Goal: Task Accomplishment & Management: Contribute content

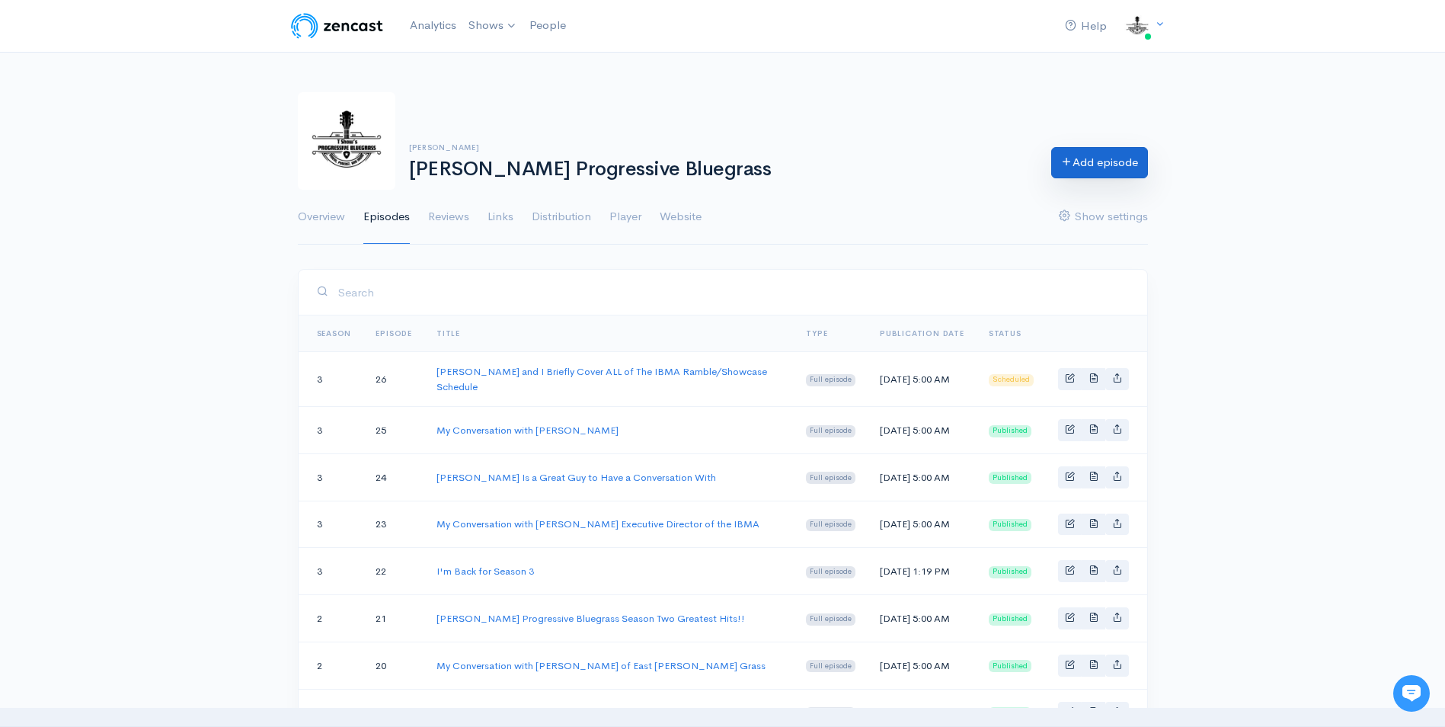
click at [1113, 161] on link "Add episode" at bounding box center [1099, 162] width 97 height 31
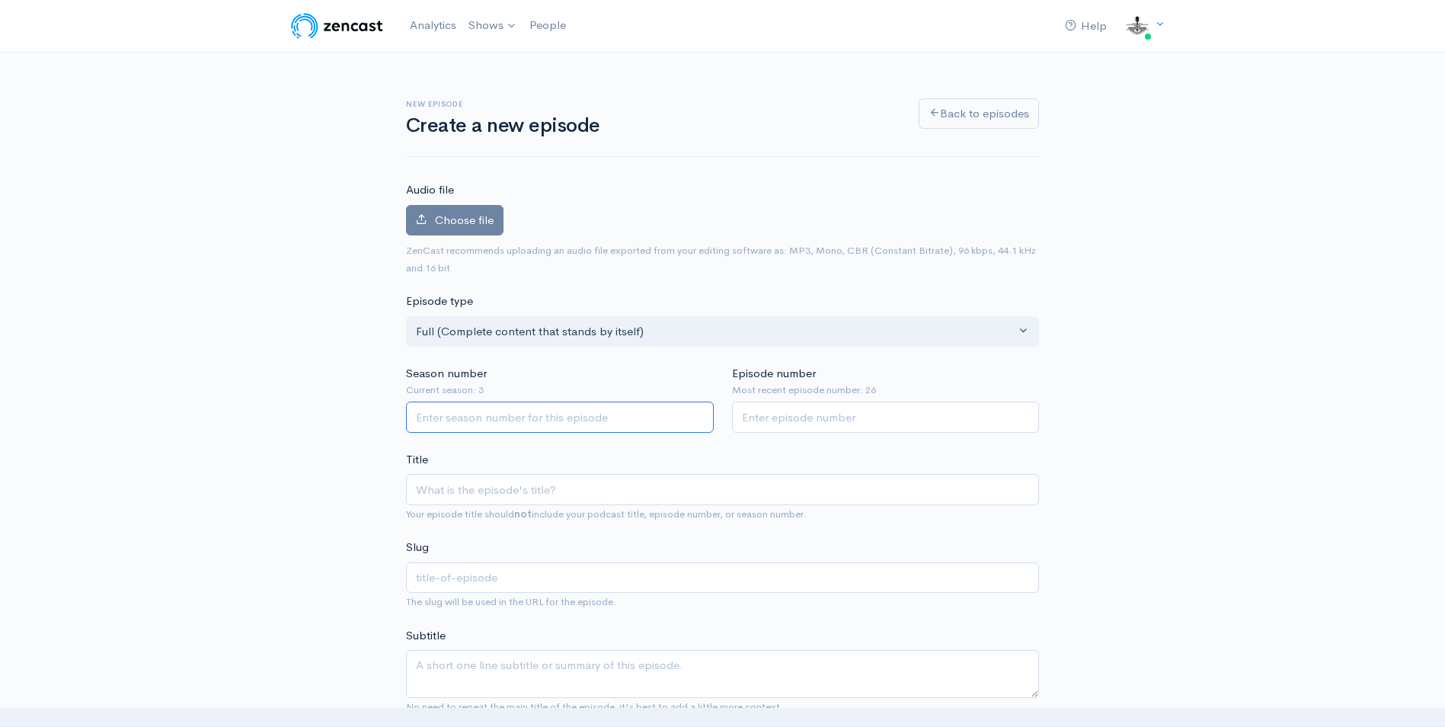
click at [628, 414] on input "Season number" at bounding box center [560, 416] width 308 height 31
type input "3"
click at [791, 427] on input "Episode number" at bounding box center [886, 416] width 308 height 31
type input "27"
click at [435, 491] on input "Title" at bounding box center [722, 489] width 633 height 31
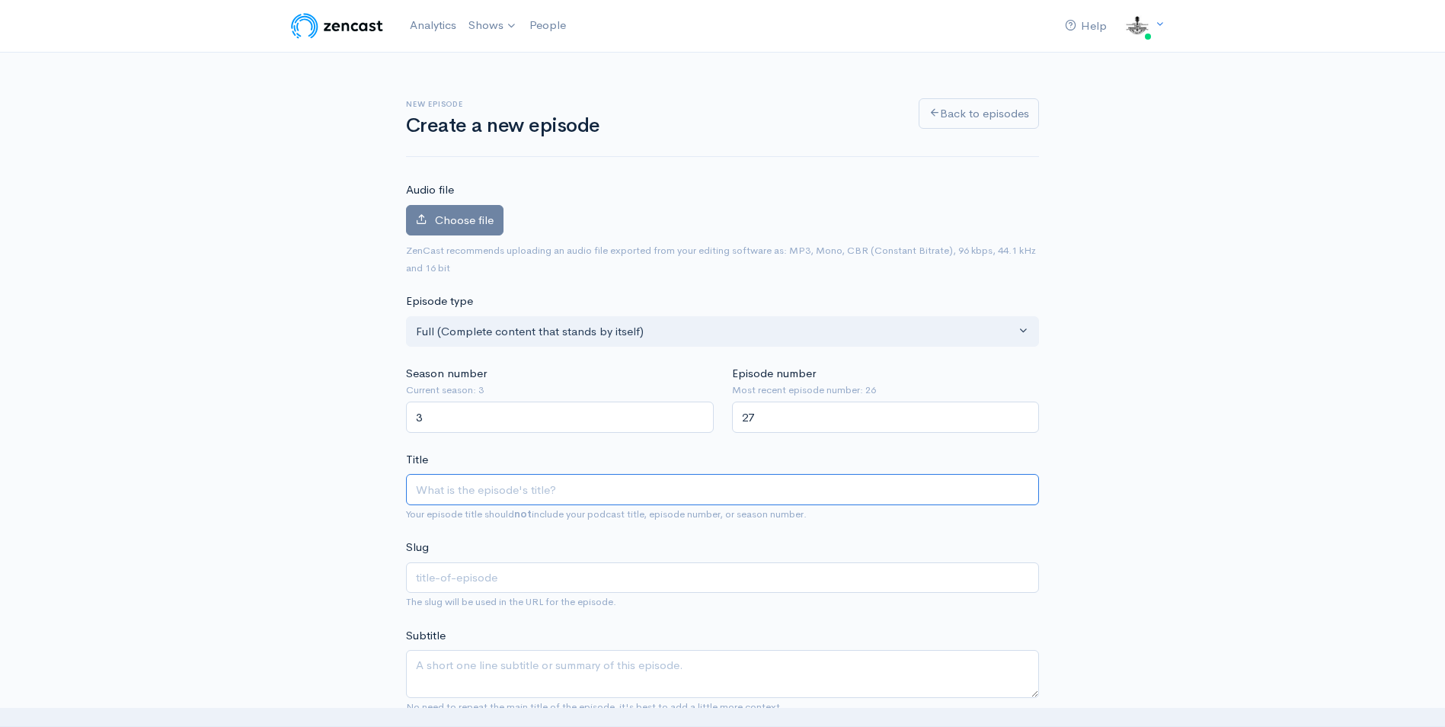
paste input "[PERSON_NAME] (Mandolin Woodbox Heroes)and I talk about the IBMA Conference Fro…"
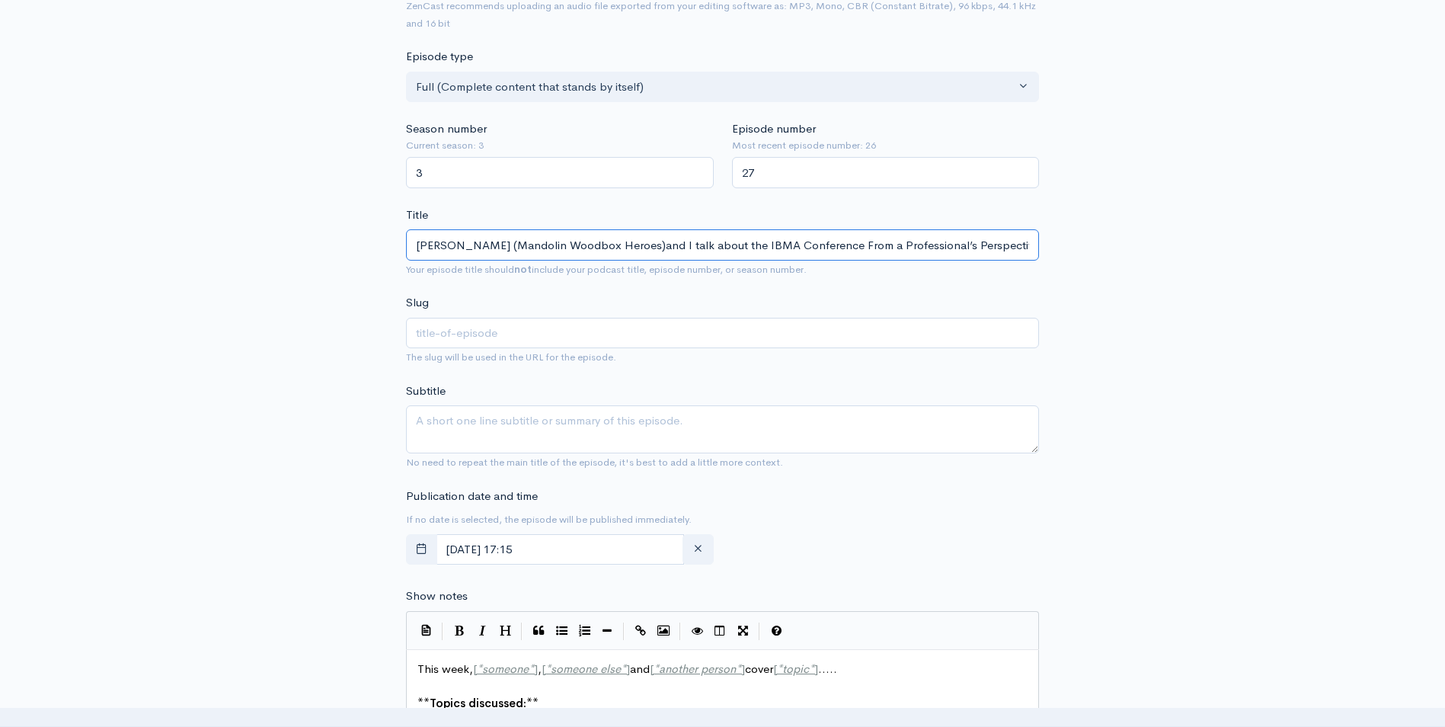
scroll to position [381, 0]
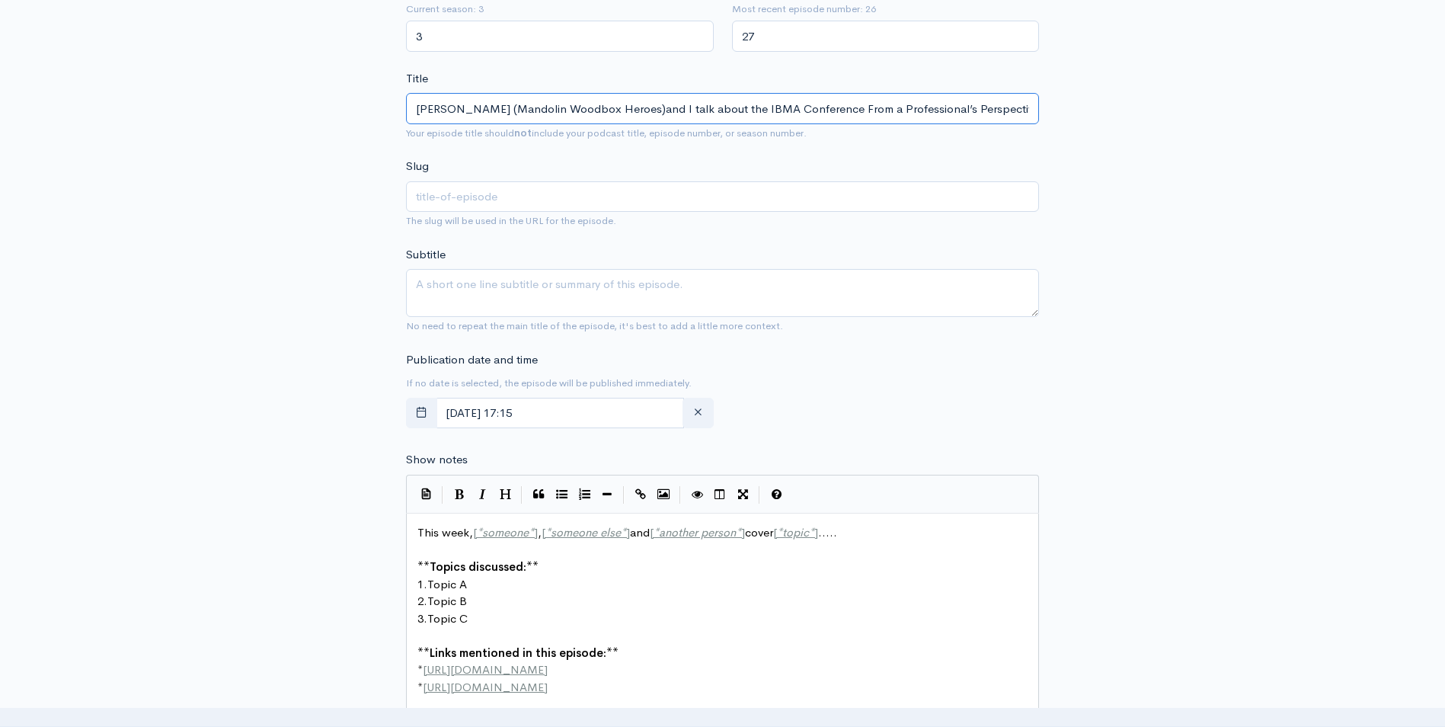
type input "[PERSON_NAME] (Mandolin Woodbox Heroes)and I talk about the IBMA Conference Fro…"
type input "thomas-cassell-mandolin-woodbox-heroesand-i-talk-about-the-ibma-conference-from…"
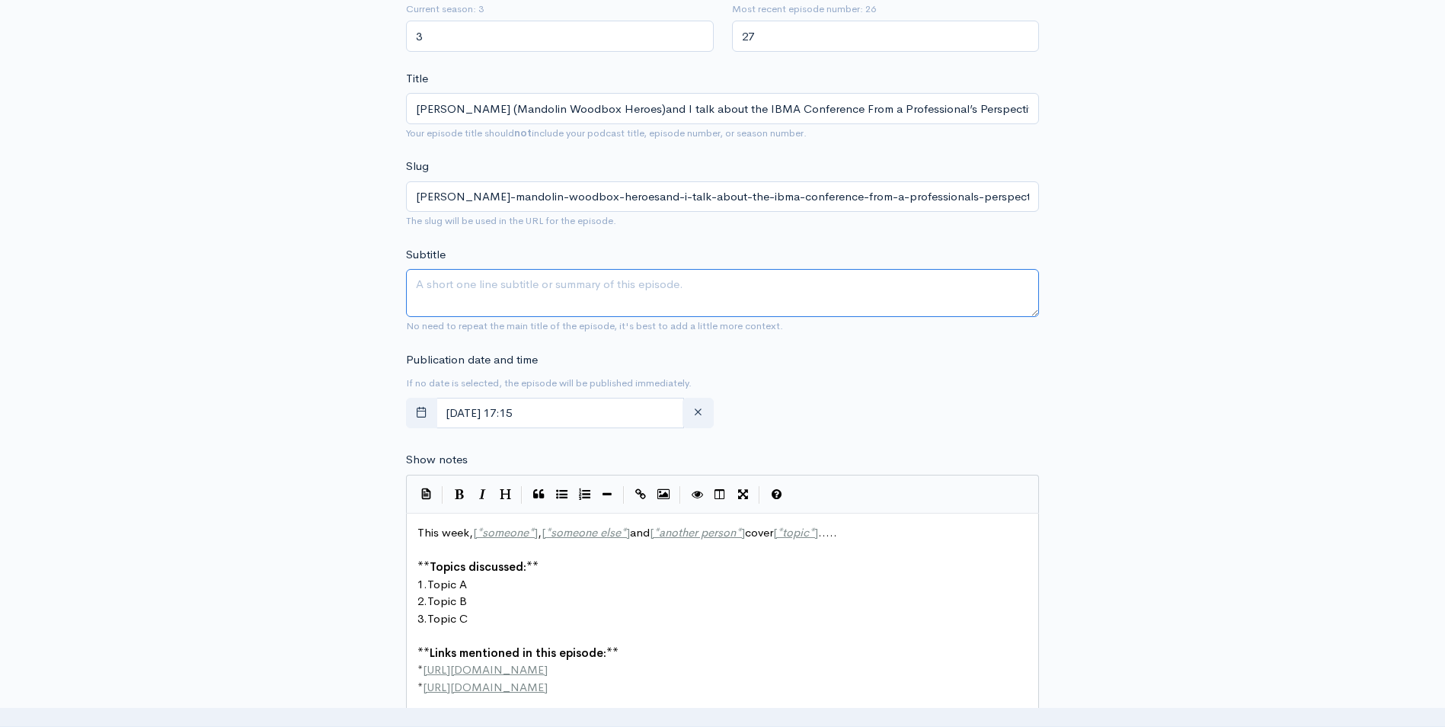
click at [428, 285] on textarea "Subtitle" at bounding box center [722, 293] width 633 height 48
click at [563, 285] on textarea "We talk about the trade show convention, and work shops." at bounding box center [722, 293] width 633 height 48
click at [776, 288] on textarea "We talk about the trade show, convention, and work shops." at bounding box center [722, 293] width 633 height 48
click at [825, 289] on textarea "We talk about the trade show, convention, and work-shops." at bounding box center [722, 293] width 633 height 48
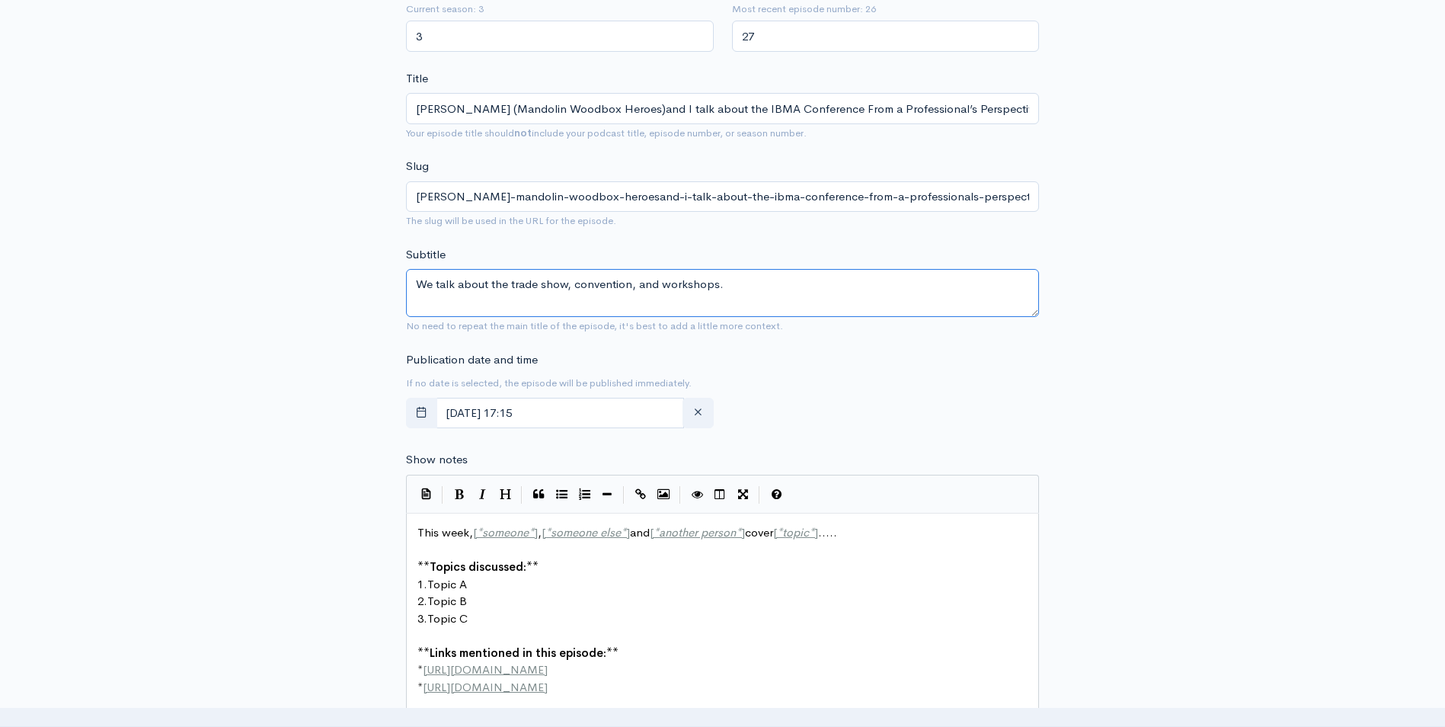
click at [776, 292] on textarea "We talk about the trade show, convention, and workshops." at bounding box center [722, 293] width 633 height 48
type textarea "We talk about the trade show, convention, and workshops."
click at [420, 409] on icon "button" at bounding box center [421, 411] width 11 height 11
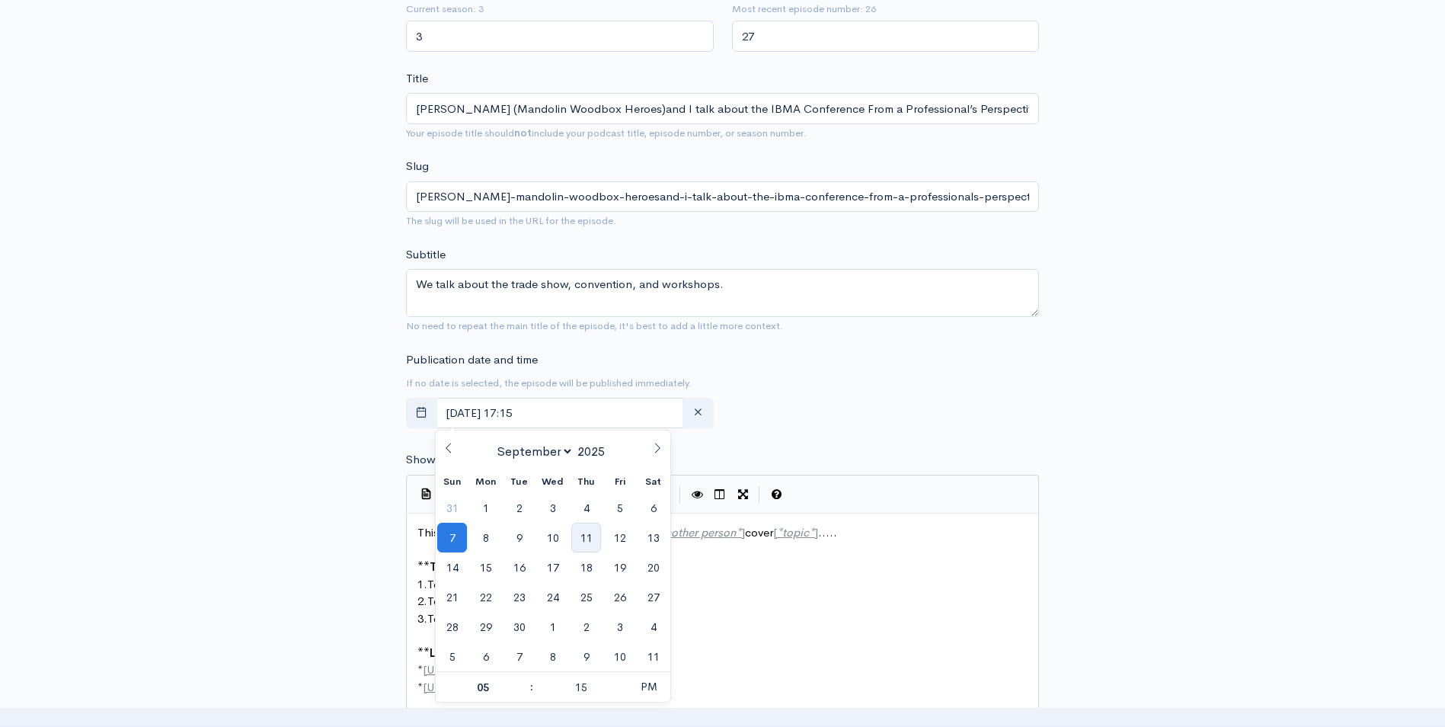
click at [586, 535] on span "11" at bounding box center [586, 537] width 30 height 30
click at [657, 685] on span "PM" at bounding box center [649, 686] width 42 height 30
click at [621, 692] on span at bounding box center [622, 694] width 11 height 15
type input "September, 11 2025 05:10"
type input "10"
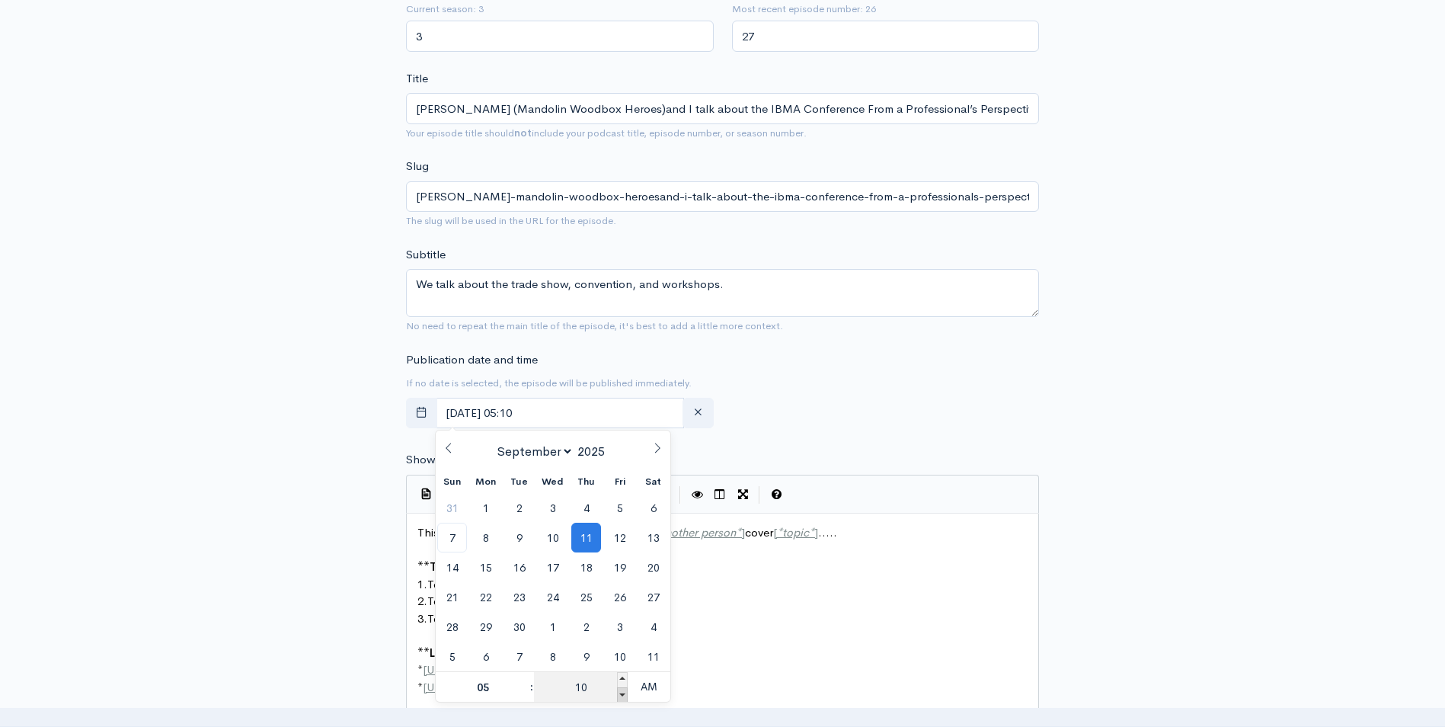
click at [621, 692] on span at bounding box center [622, 694] width 11 height 15
type input "September, 11 2025 05:05"
type input "05"
click at [621, 692] on span at bounding box center [622, 694] width 11 height 15
type input "September, 11 2025 05:00"
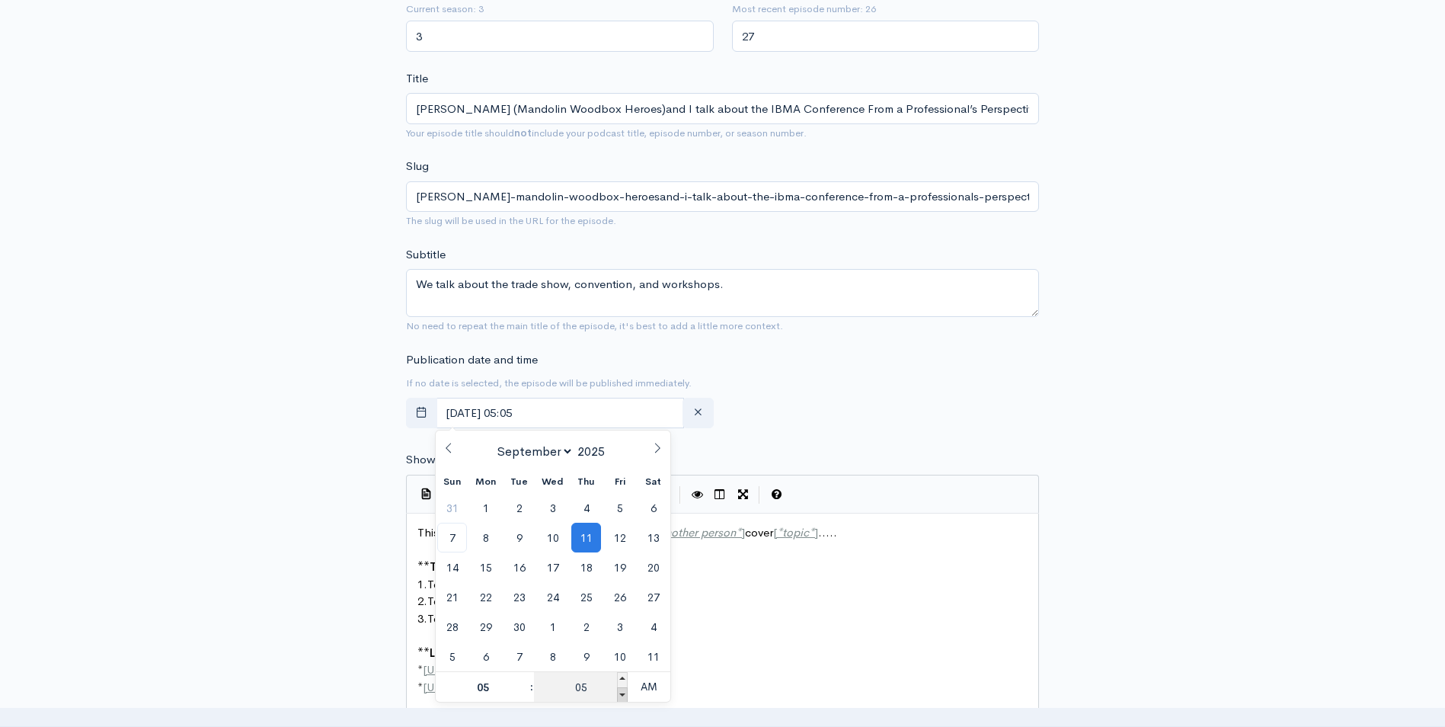
type input "00"
click at [621, 692] on span at bounding box center [622, 694] width 11 height 15
type input "September, 11 2025 04:55"
type input "04"
type input "55"
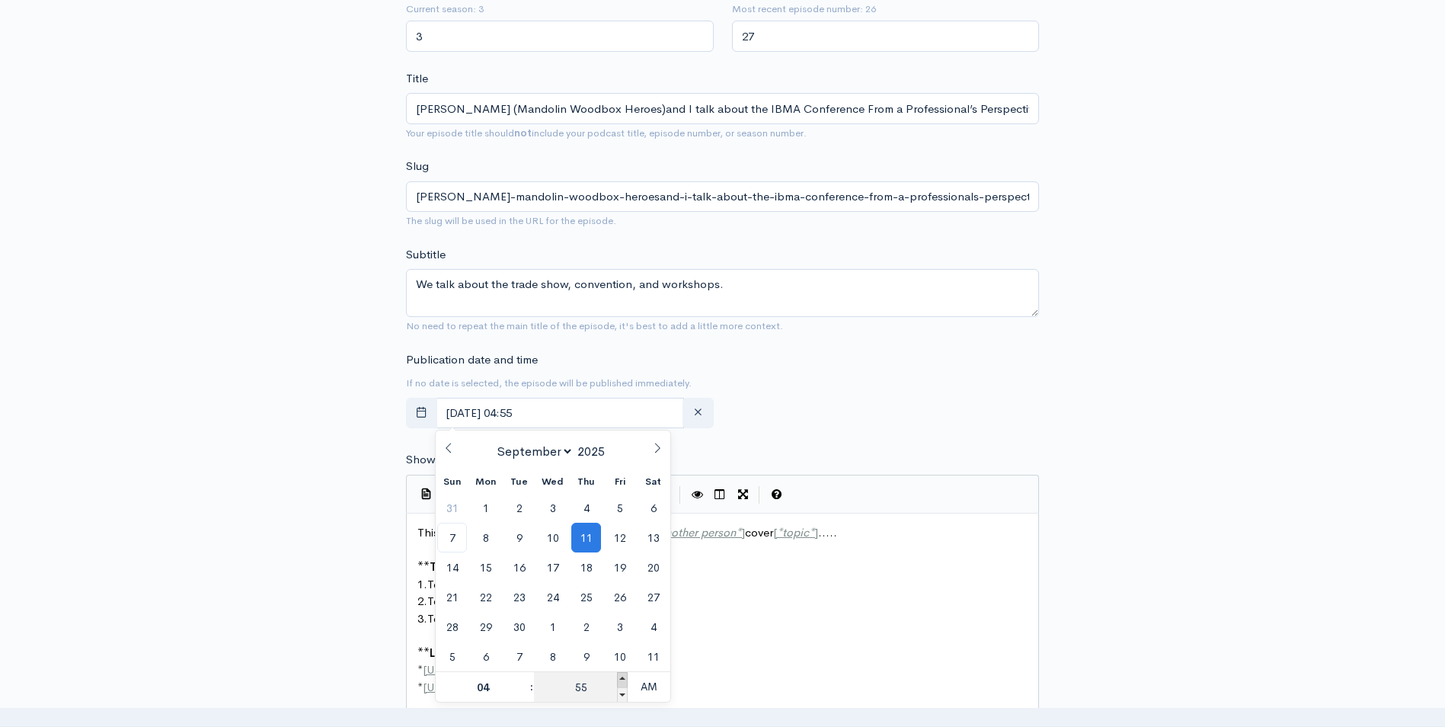
drag, startPoint x: 621, startPoint y: 692, endPoint x: 622, endPoint y: 679, distance: 13.0
click at [622, 679] on span at bounding box center [622, 679] width 11 height 15
type input "September, 11 2025 05:00"
type input "05"
type input "00"
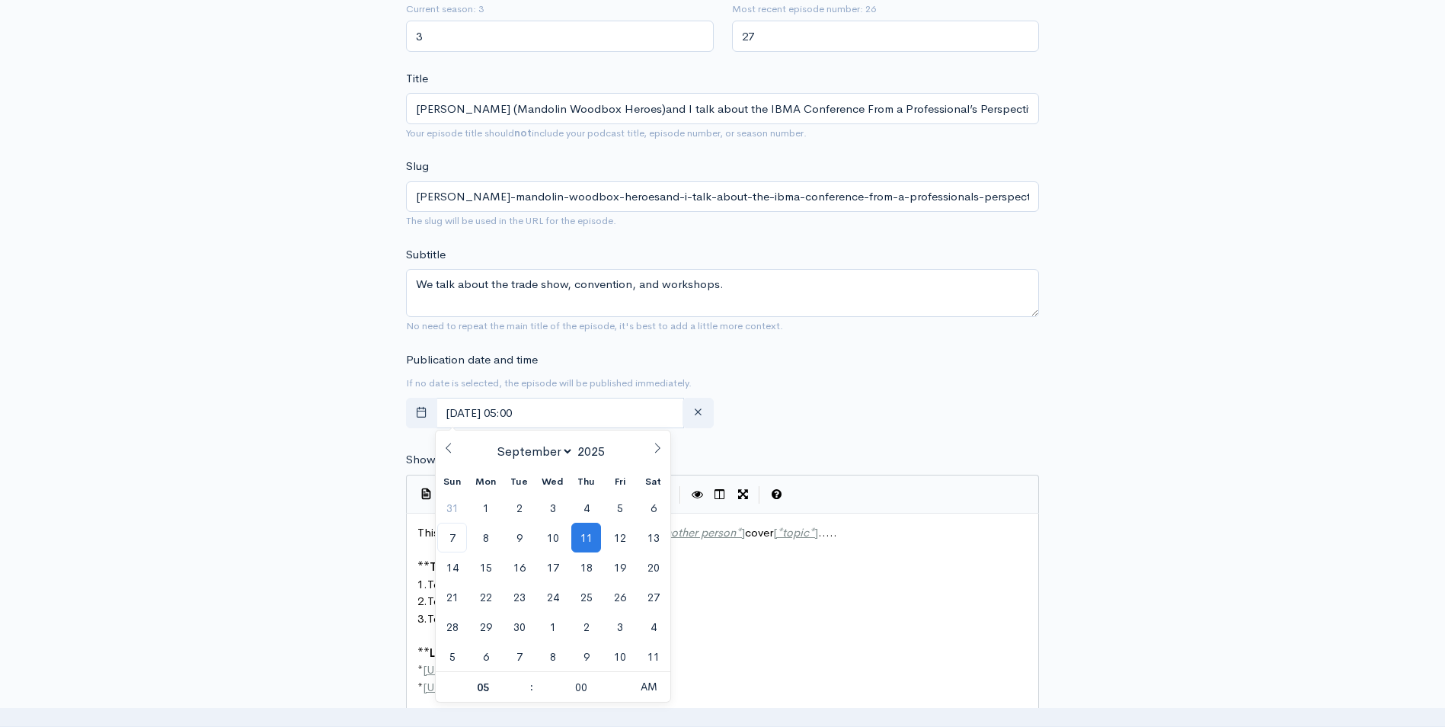
click at [790, 648] on pre "** Links mentioned in this episode: **" at bounding box center [728, 653] width 628 height 18
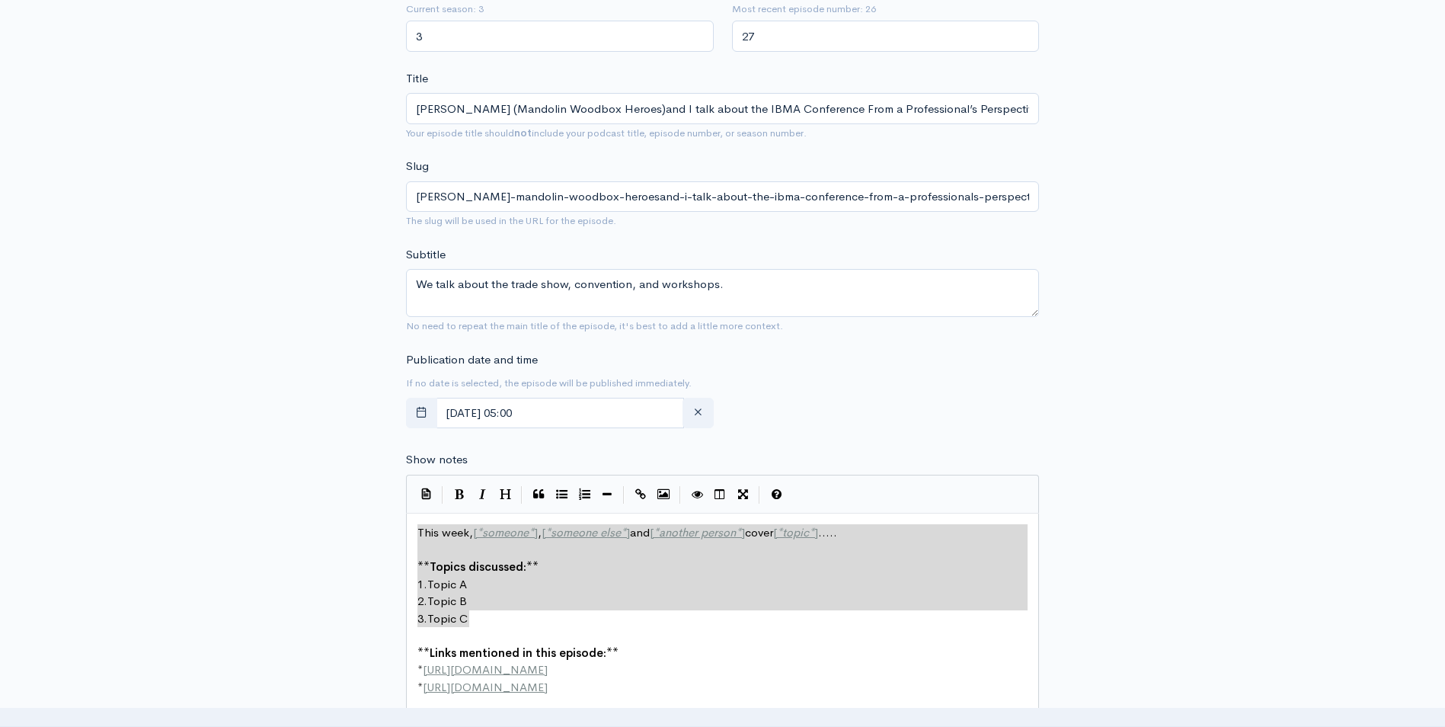
drag, startPoint x: 418, startPoint y: 529, endPoint x: 554, endPoint y: 612, distance: 158.6
type textarea "​This week, [*someone*], [*someone else*] and [*another person*] cover [*topic*…"
paste textarea
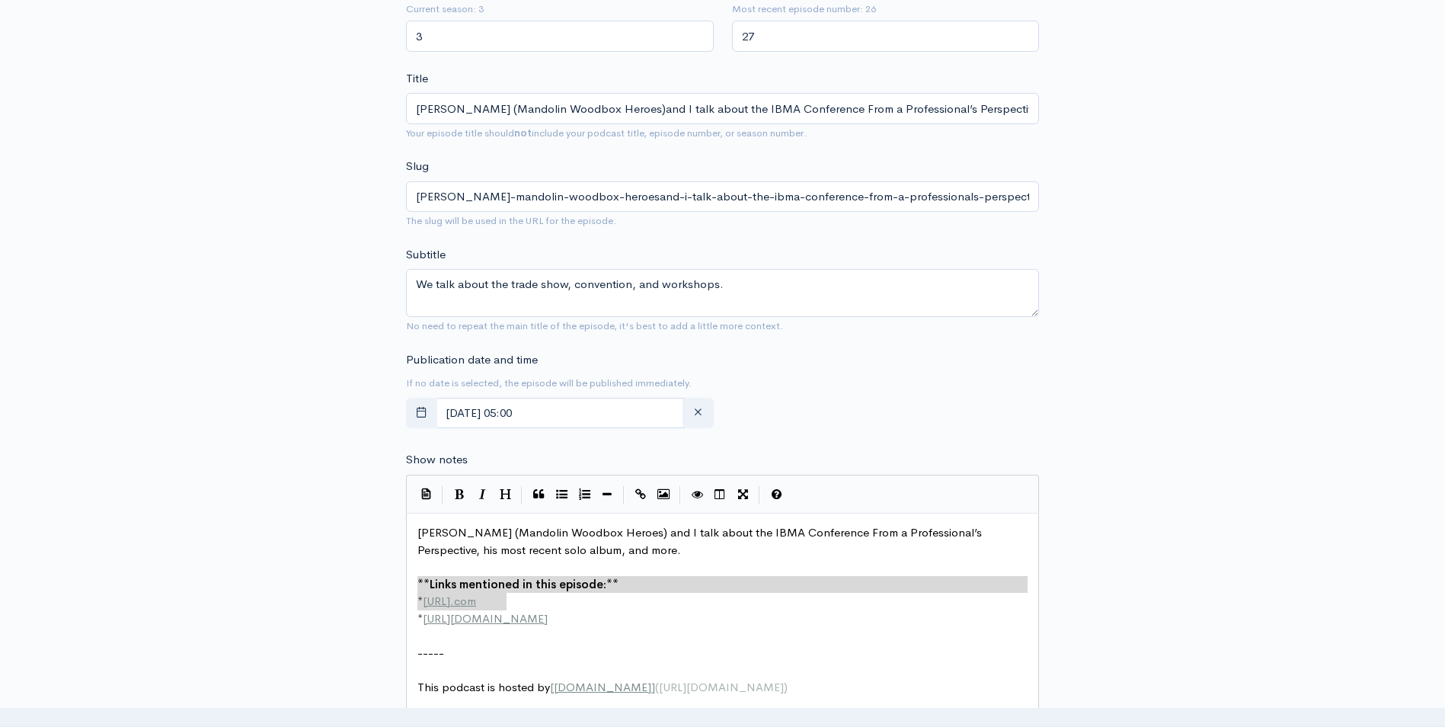
type textarea "**Links mentioned in this episode:** * http://example.com * http://second-examp…"
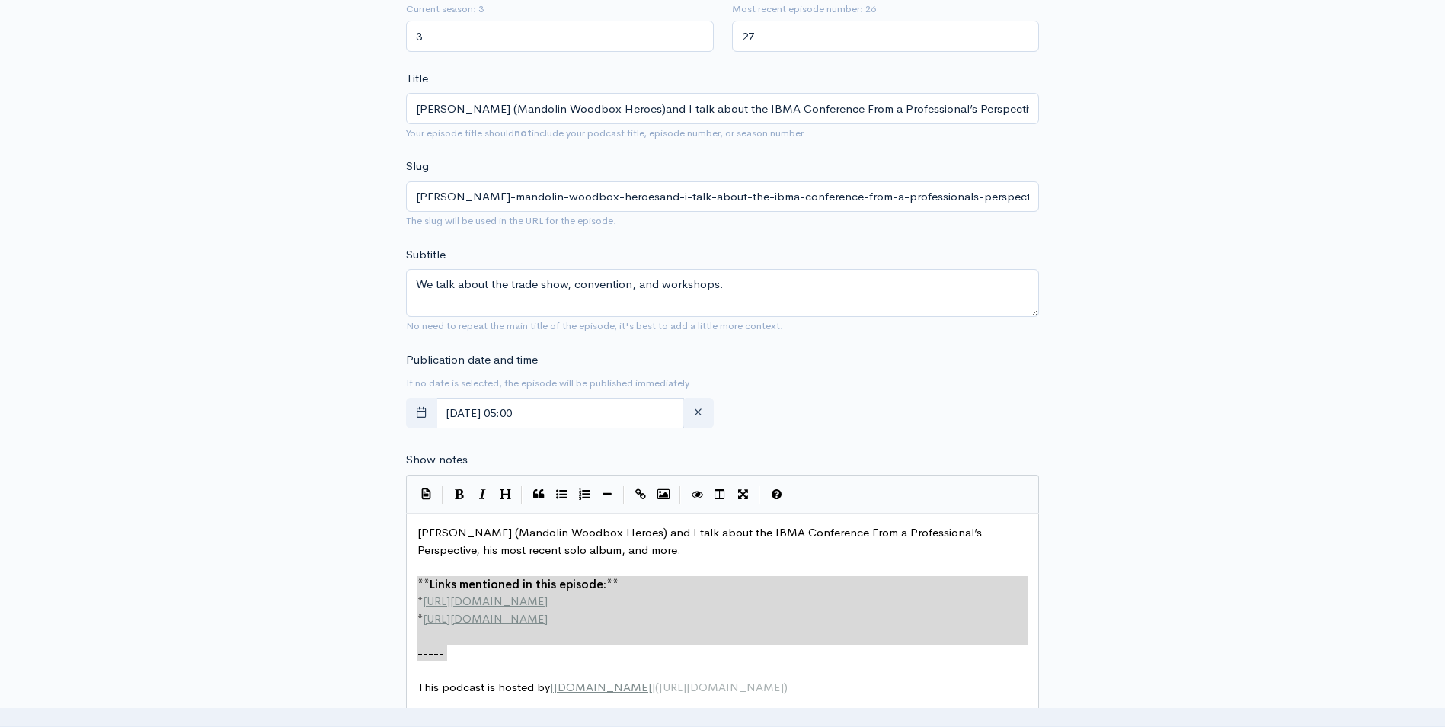
drag, startPoint x: 416, startPoint y: 579, endPoint x: 713, endPoint y: 654, distance: 306.4
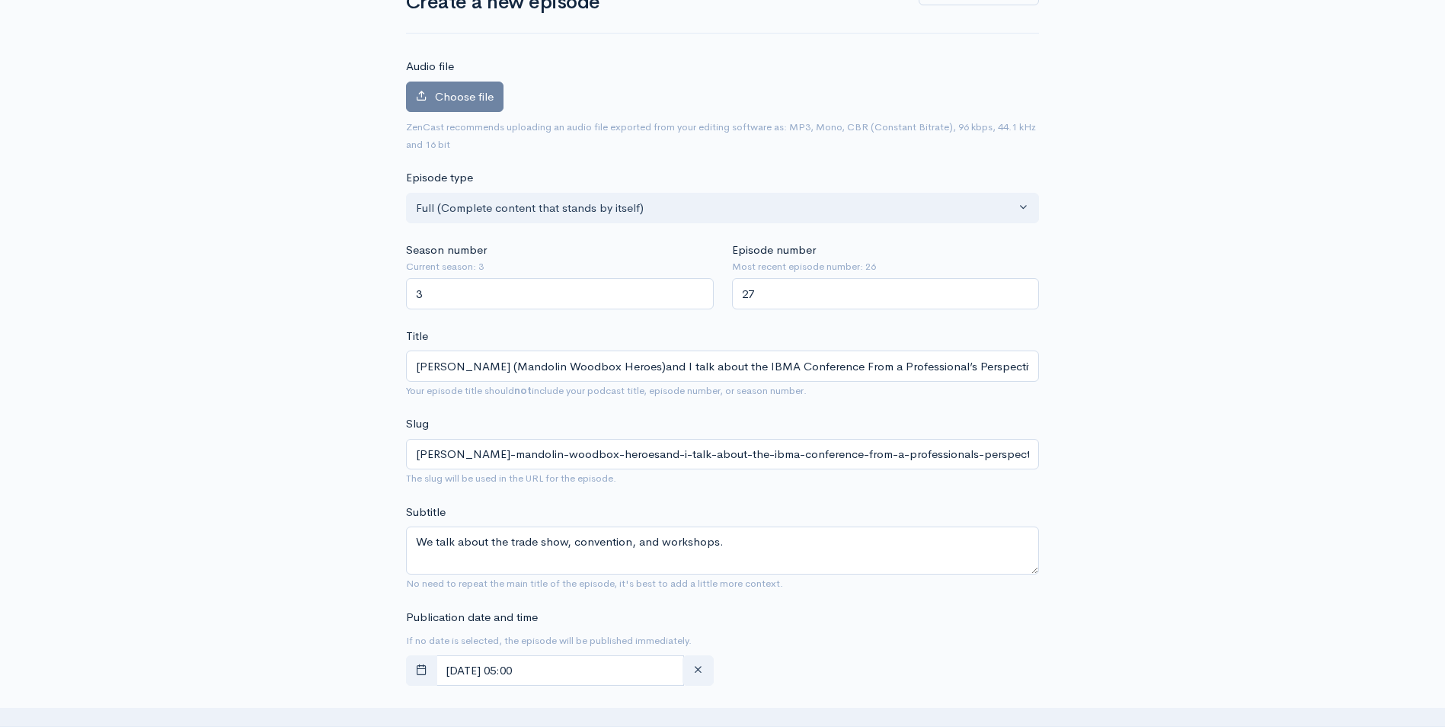
scroll to position [0, 0]
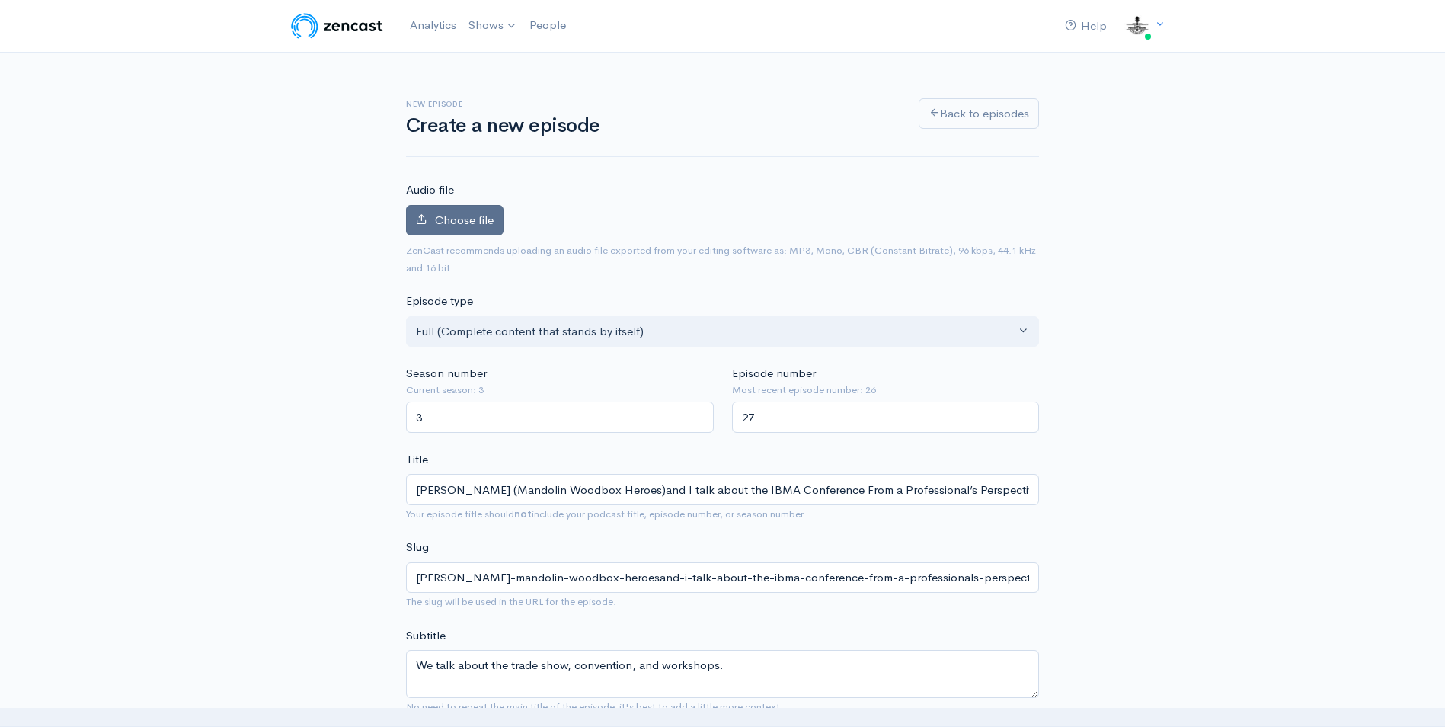
click at [469, 224] on span "Choose file" at bounding box center [464, 219] width 59 height 14
click at [0, 0] on input "Choose file" at bounding box center [0, 0] width 0 height 0
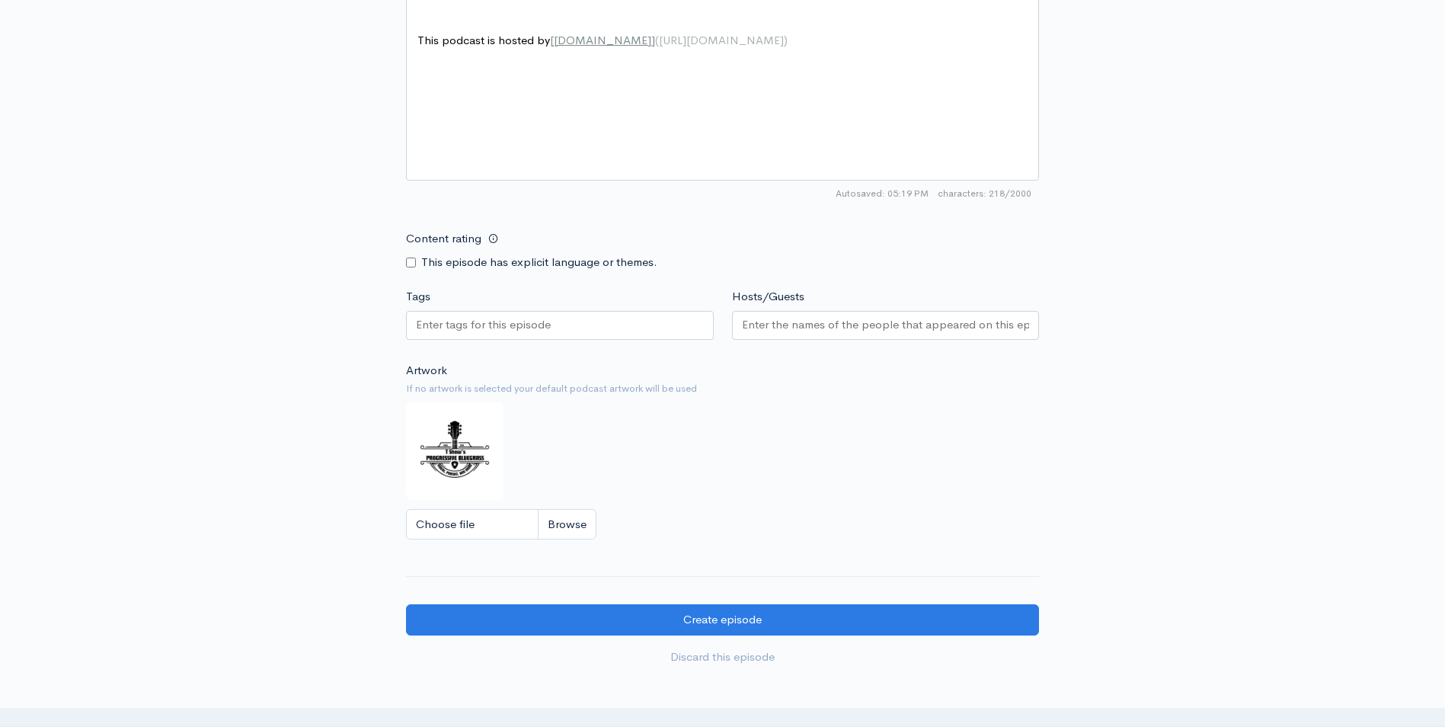
scroll to position [1206, 0]
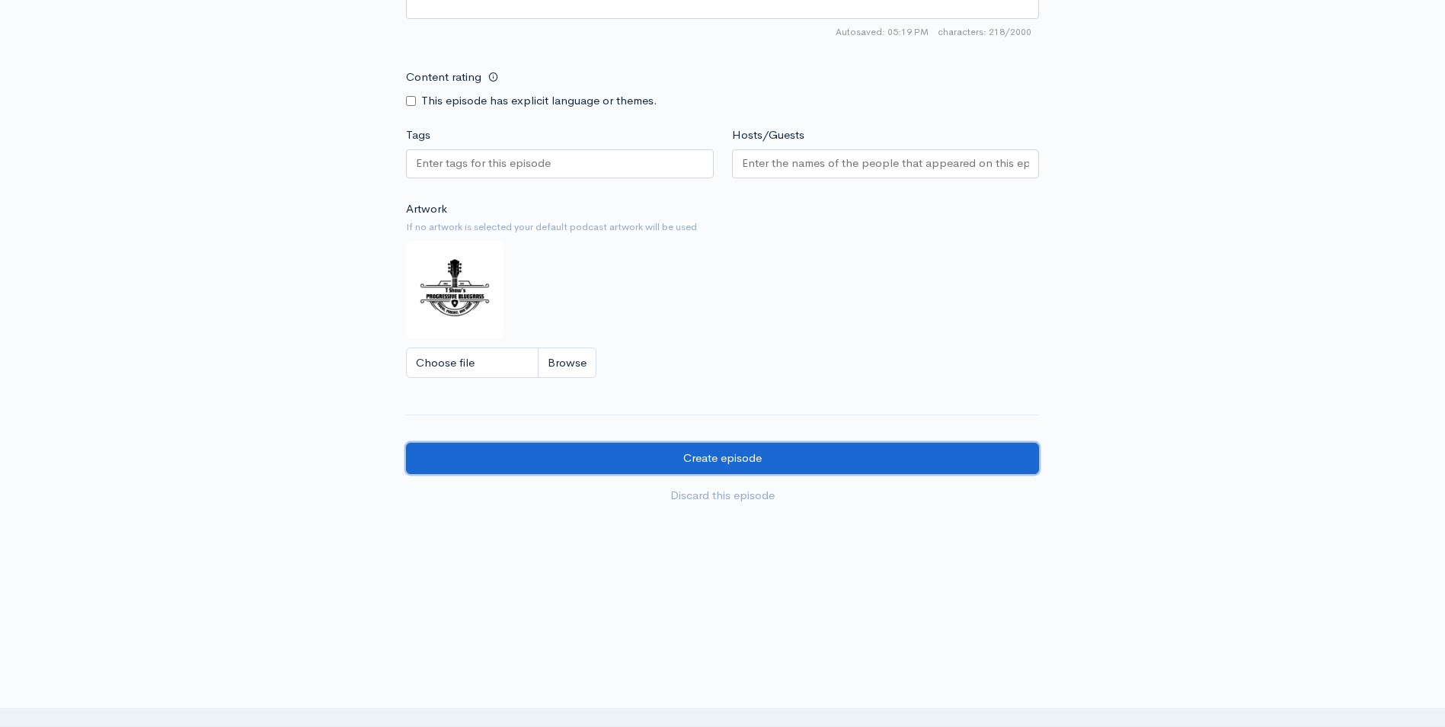
click at [803, 466] on input "Create episode" at bounding box center [722, 457] width 633 height 31
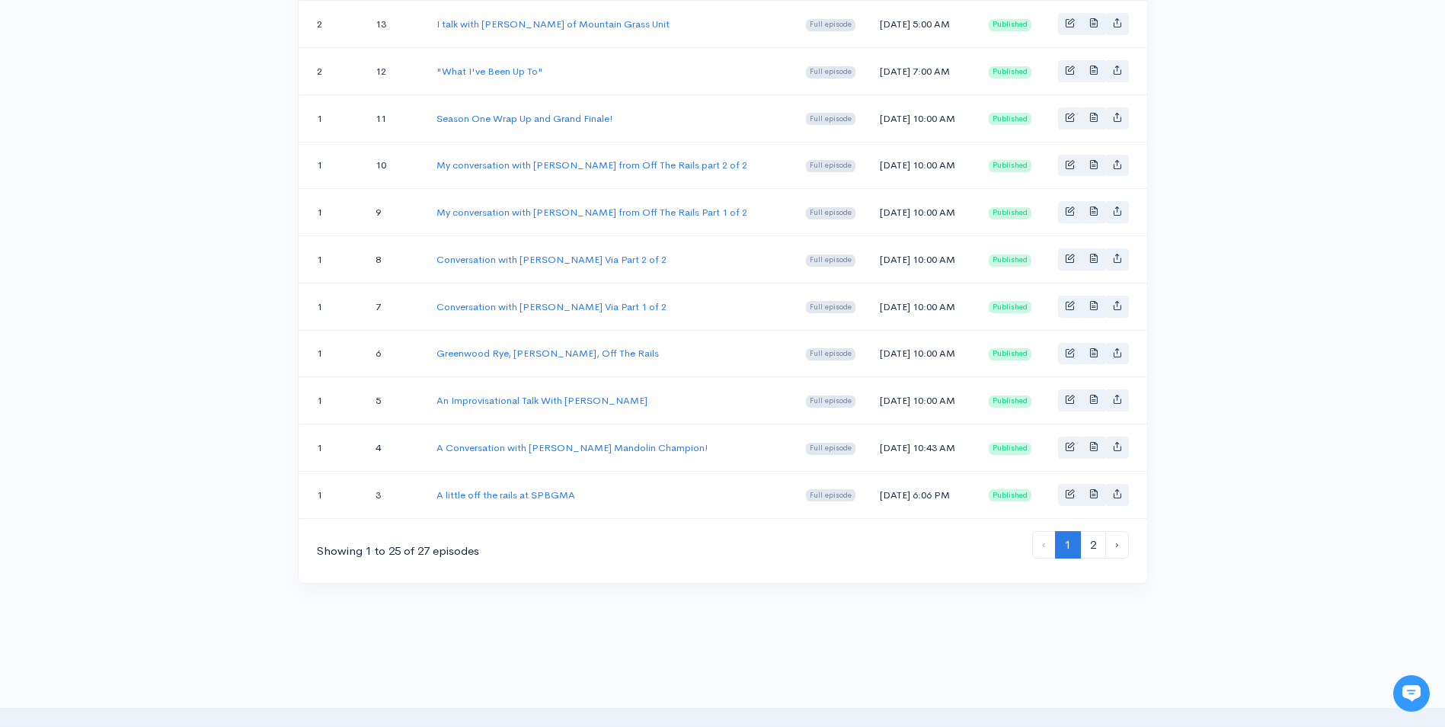
scroll to position [1202, 0]
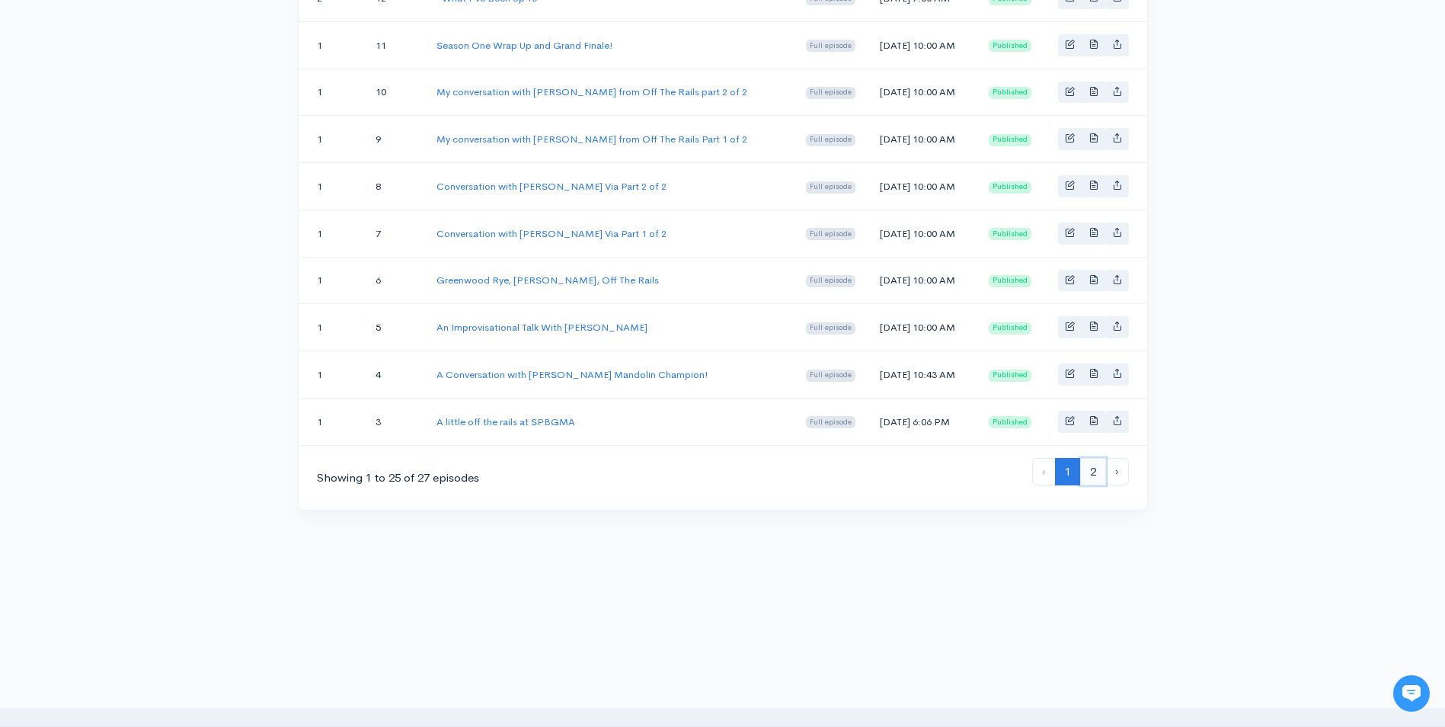
click at [1091, 486] on link "2" at bounding box center [1093, 472] width 26 height 28
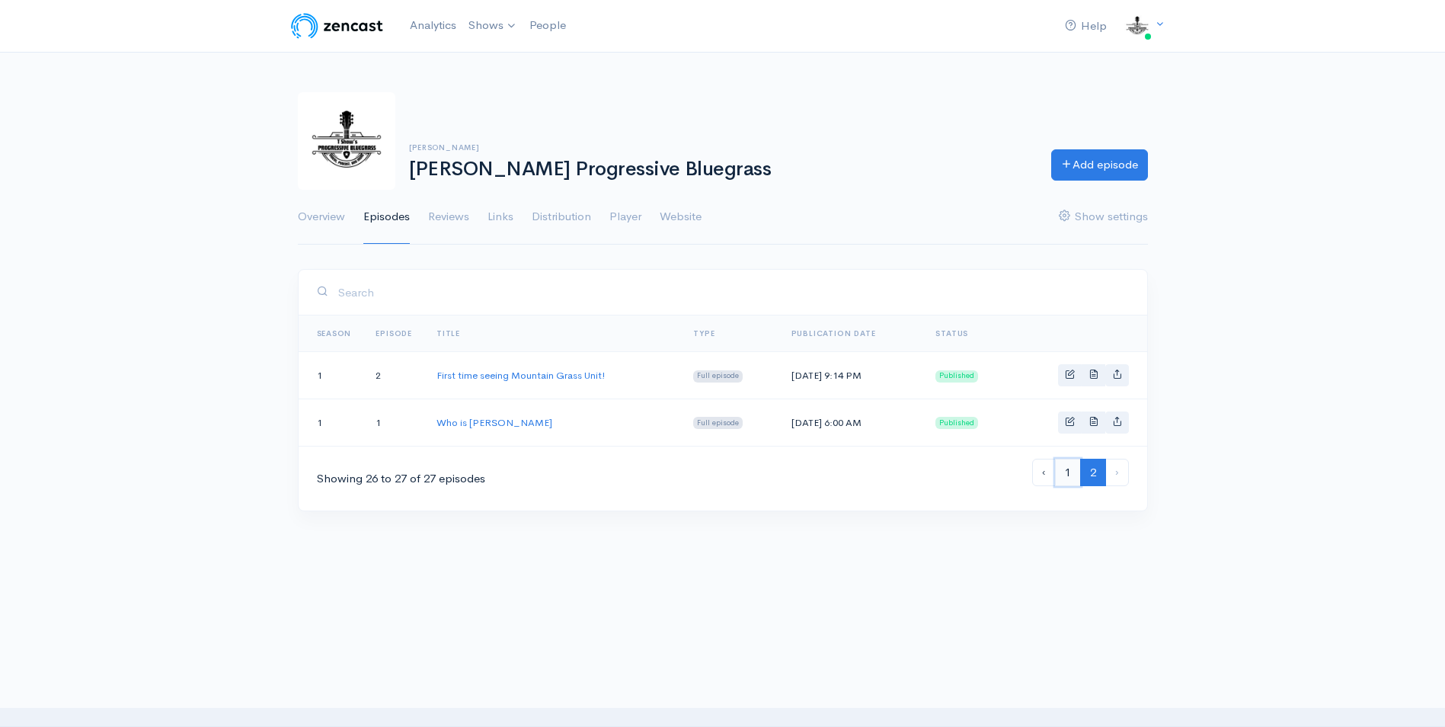
click at [1072, 478] on link "1" at bounding box center [1068, 472] width 26 height 28
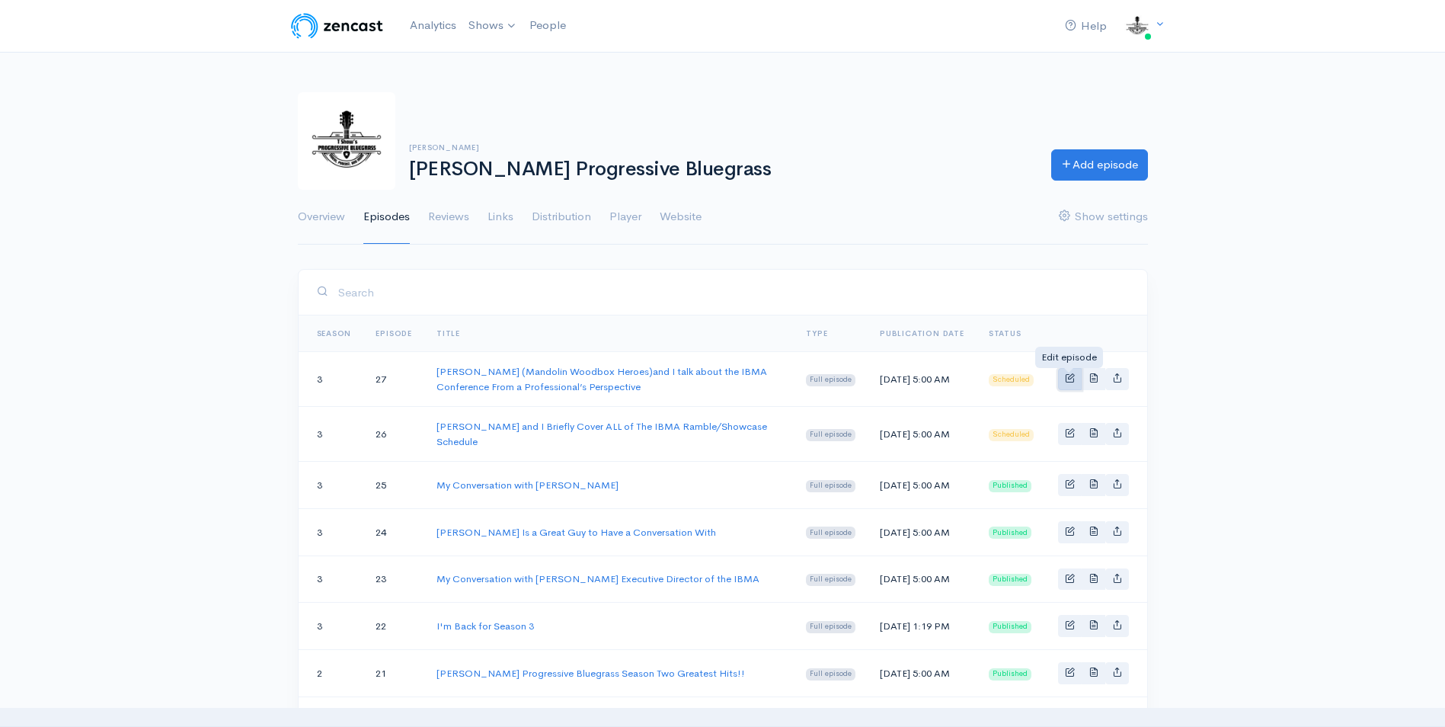
click at [1065, 376] on span "Basic example" at bounding box center [1070, 377] width 10 height 10
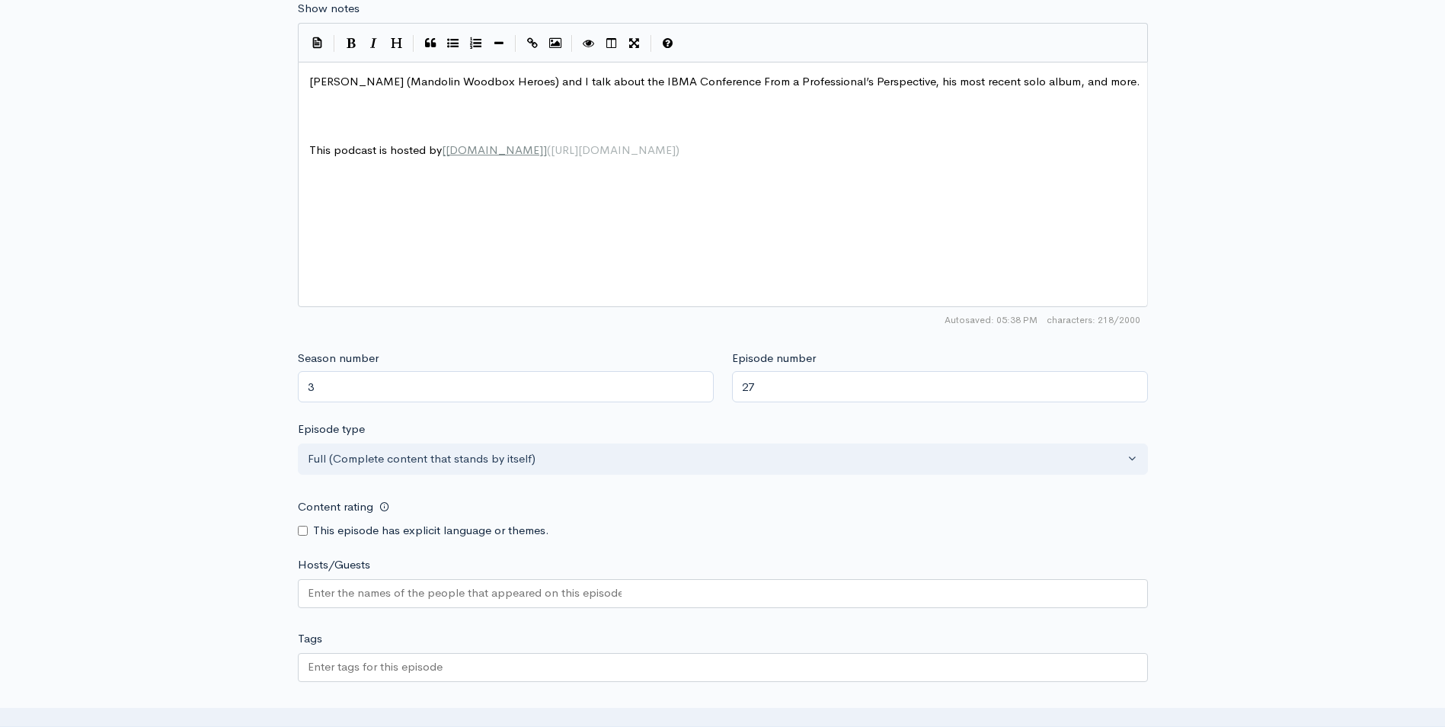
scroll to position [1218, 0]
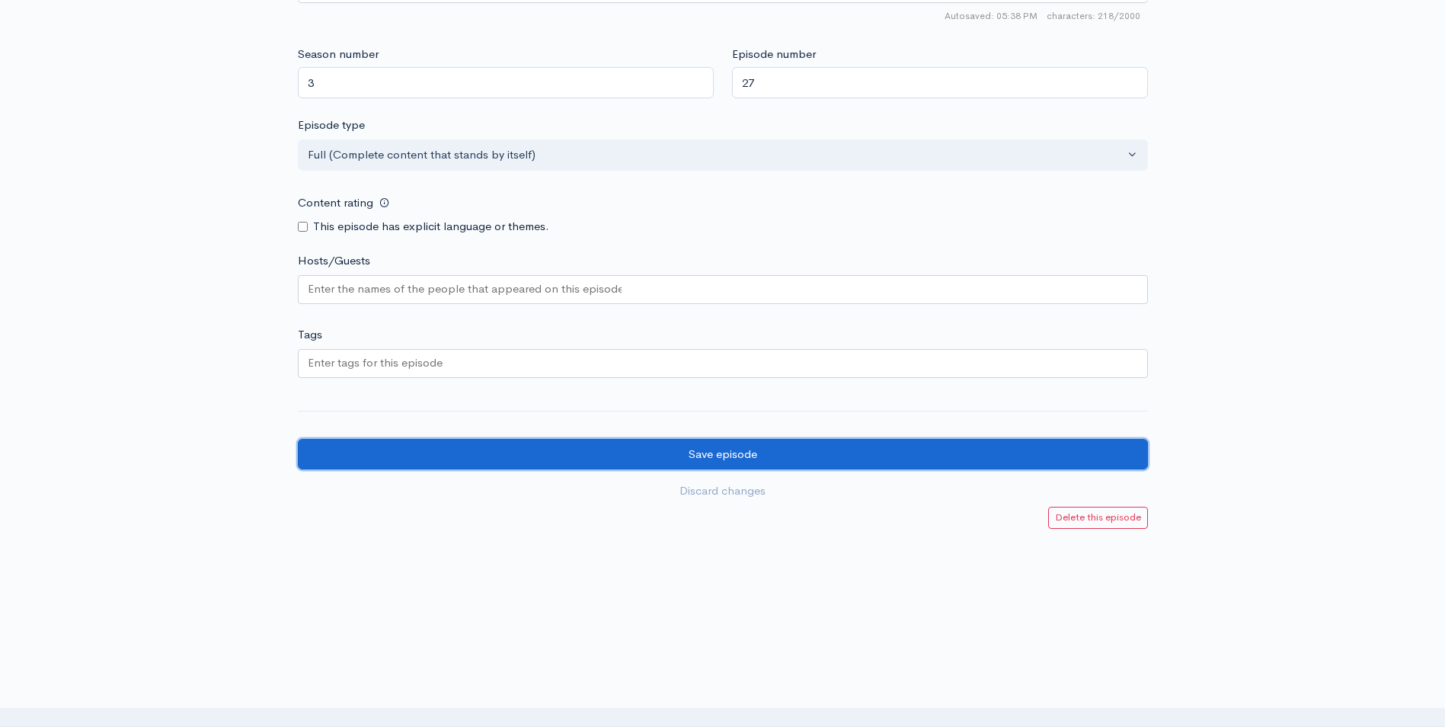
click at [718, 449] on input "Save episode" at bounding box center [723, 454] width 850 height 31
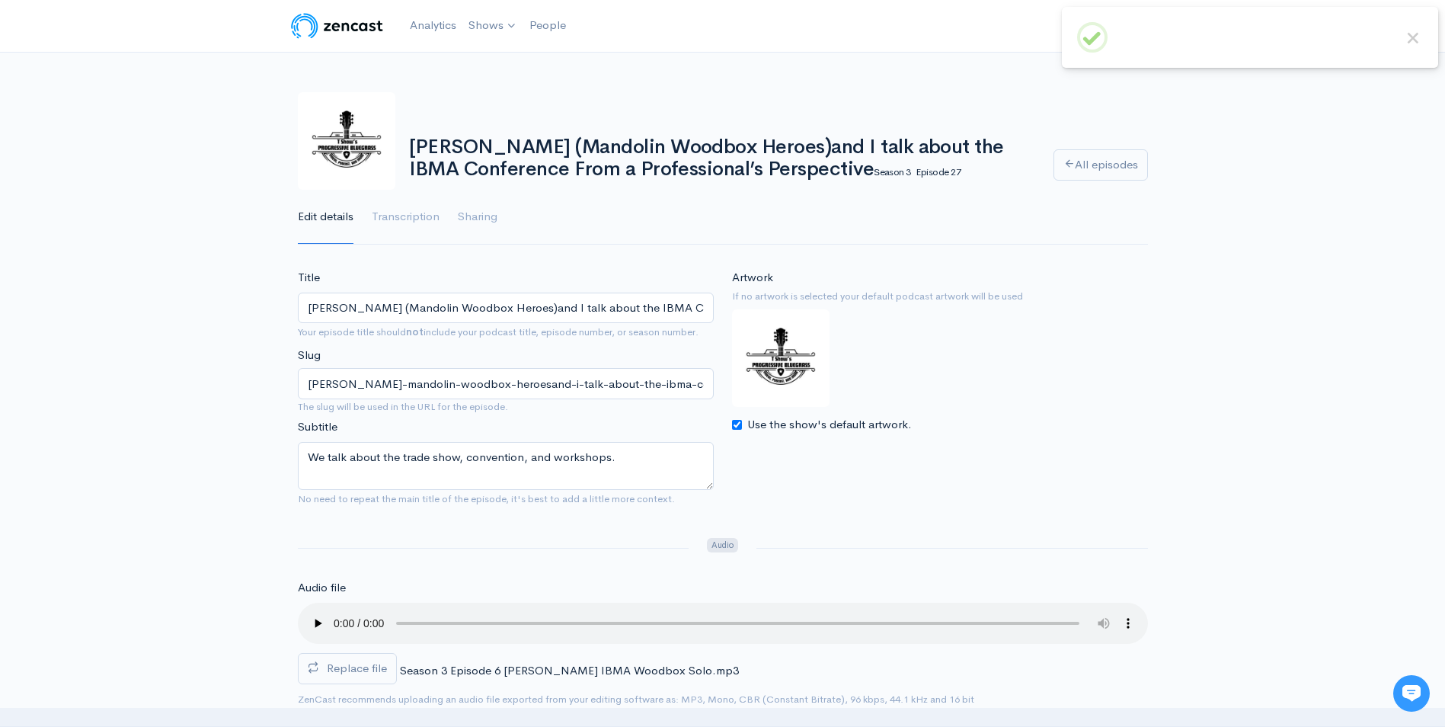
drag, startPoint x: 1300, startPoint y: 207, endPoint x: 1286, endPoint y: 207, distance: 13.7
click at [1296, 208] on div "Thomas Cassell (Mandolin Woodbox Heroes)and I talk about the IBMA Conference Fr…" at bounding box center [722, 159] width 1445 height 171
click at [1109, 171] on link "All episodes" at bounding box center [1100, 164] width 94 height 31
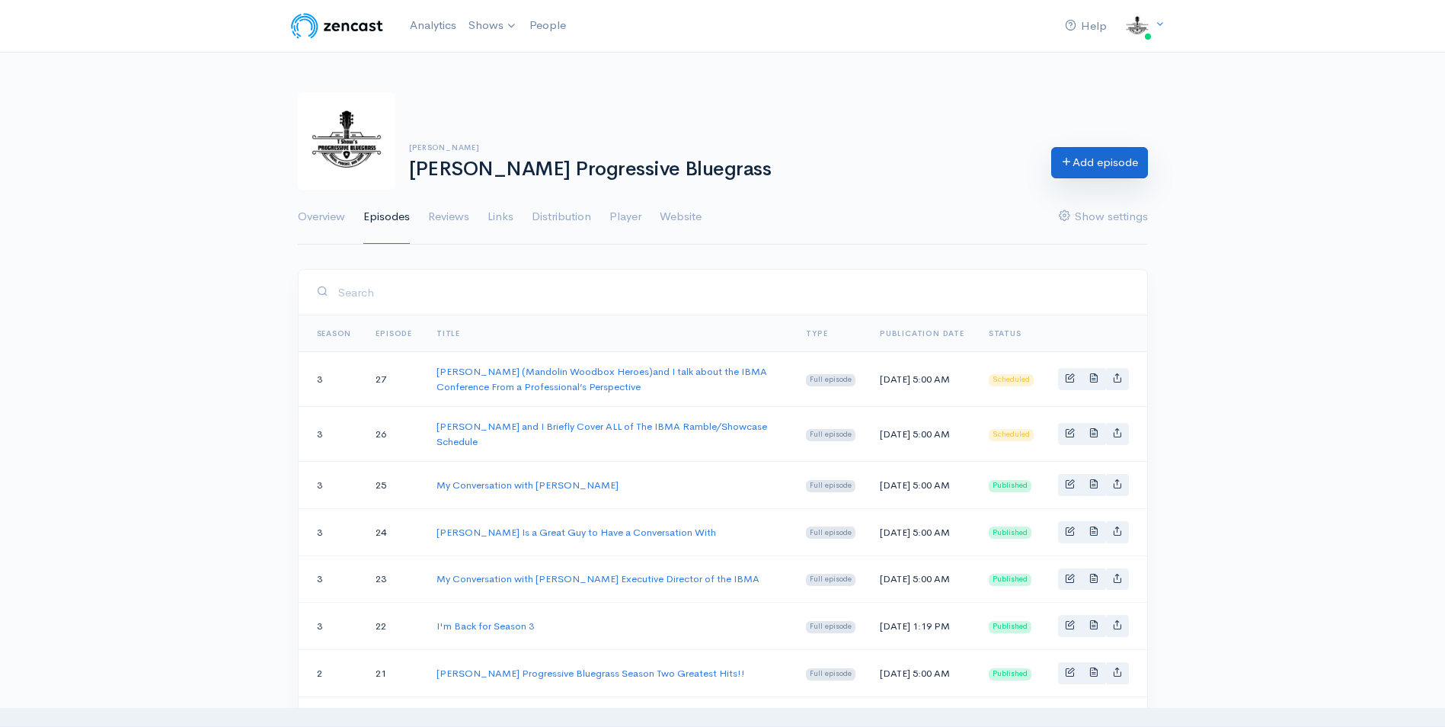
click at [1092, 161] on link "Add episode" at bounding box center [1099, 162] width 97 height 31
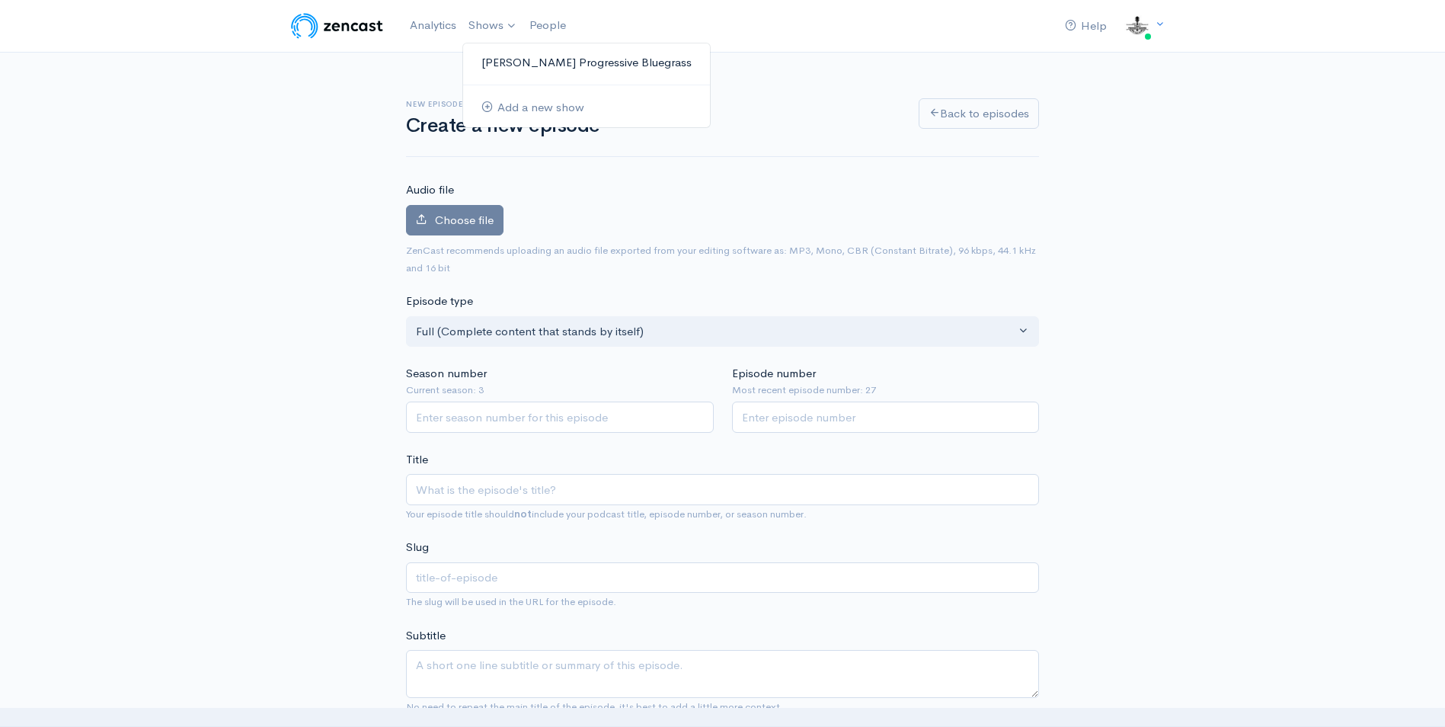
click at [504, 69] on link "[PERSON_NAME] Progressive Bluegrass" at bounding box center [586, 63] width 247 height 27
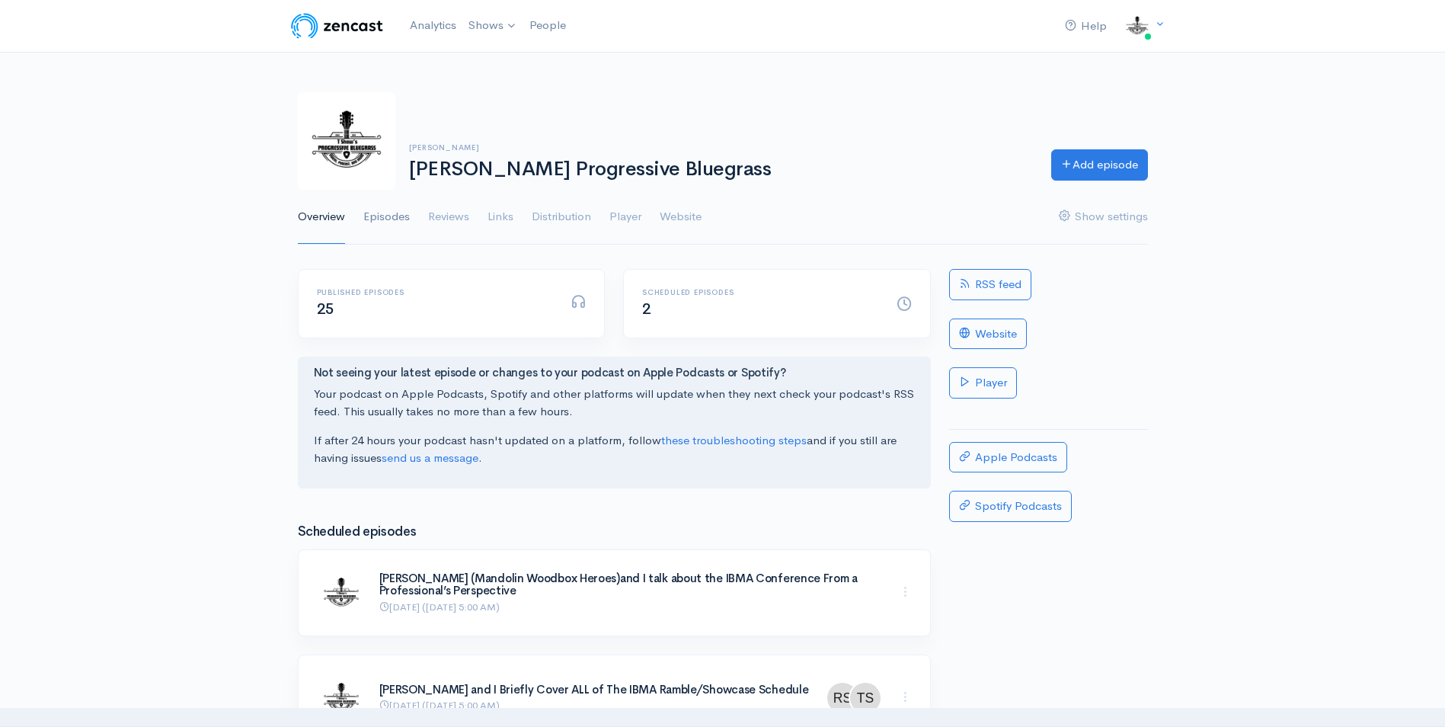
click at [391, 219] on link "Episodes" at bounding box center [386, 217] width 46 height 55
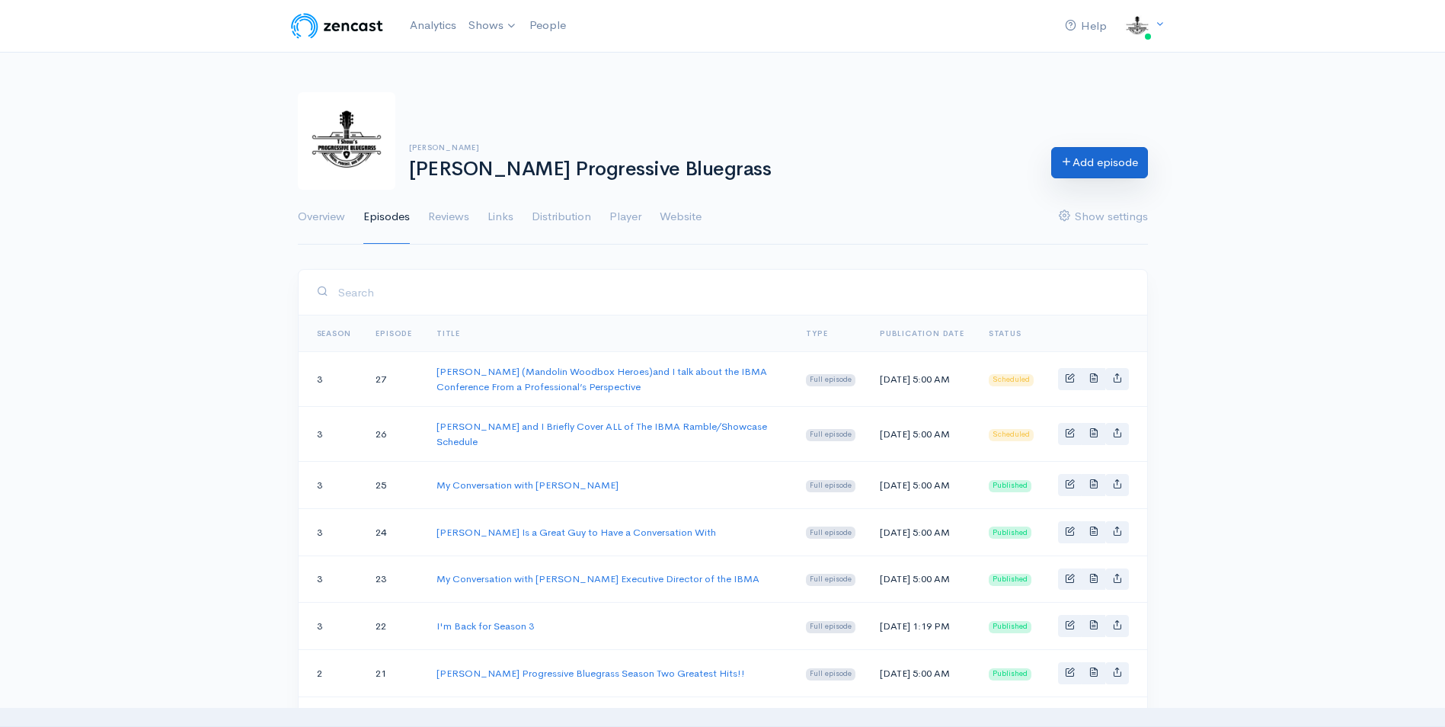
click at [1100, 166] on link "Add episode" at bounding box center [1099, 162] width 97 height 31
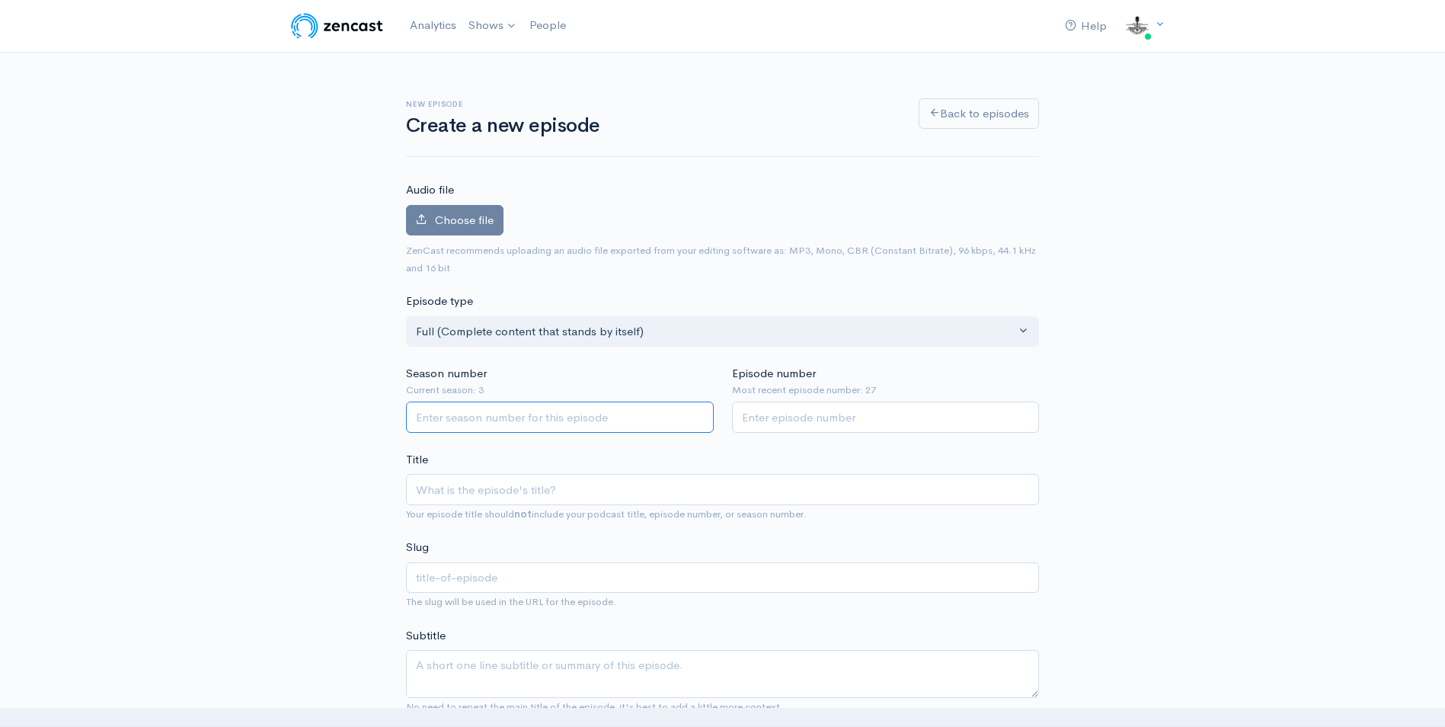
click at [460, 423] on input "Season number" at bounding box center [560, 416] width 308 height 31
type input "3"
click at [806, 421] on input "Episode number" at bounding box center [886, 416] width 308 height 31
type input "28"
click at [414, 493] on input "Title" at bounding box center [722, 489] width 633 height 31
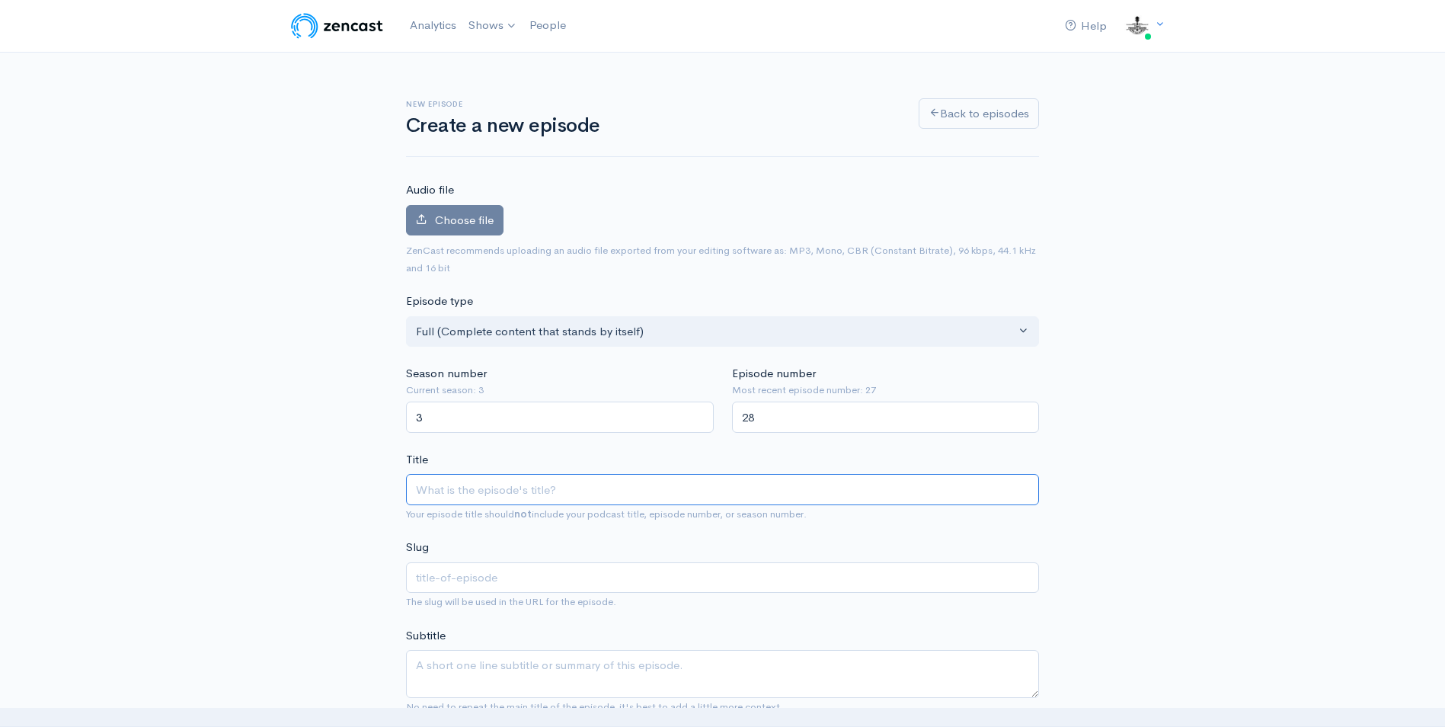
paste input "[PERSON_NAME] and I Briefly Cover All of The IBMA Main Stage World of Bluegrass…"
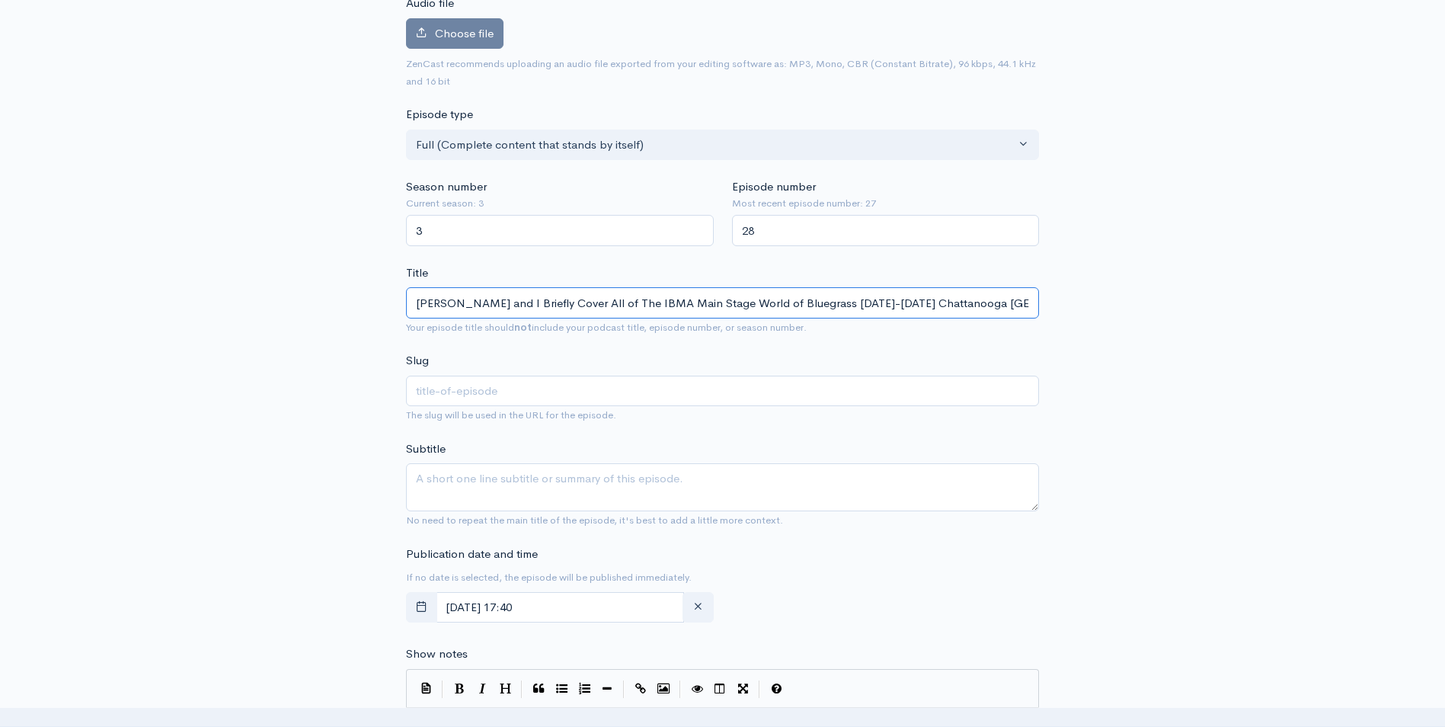
scroll to position [228, 0]
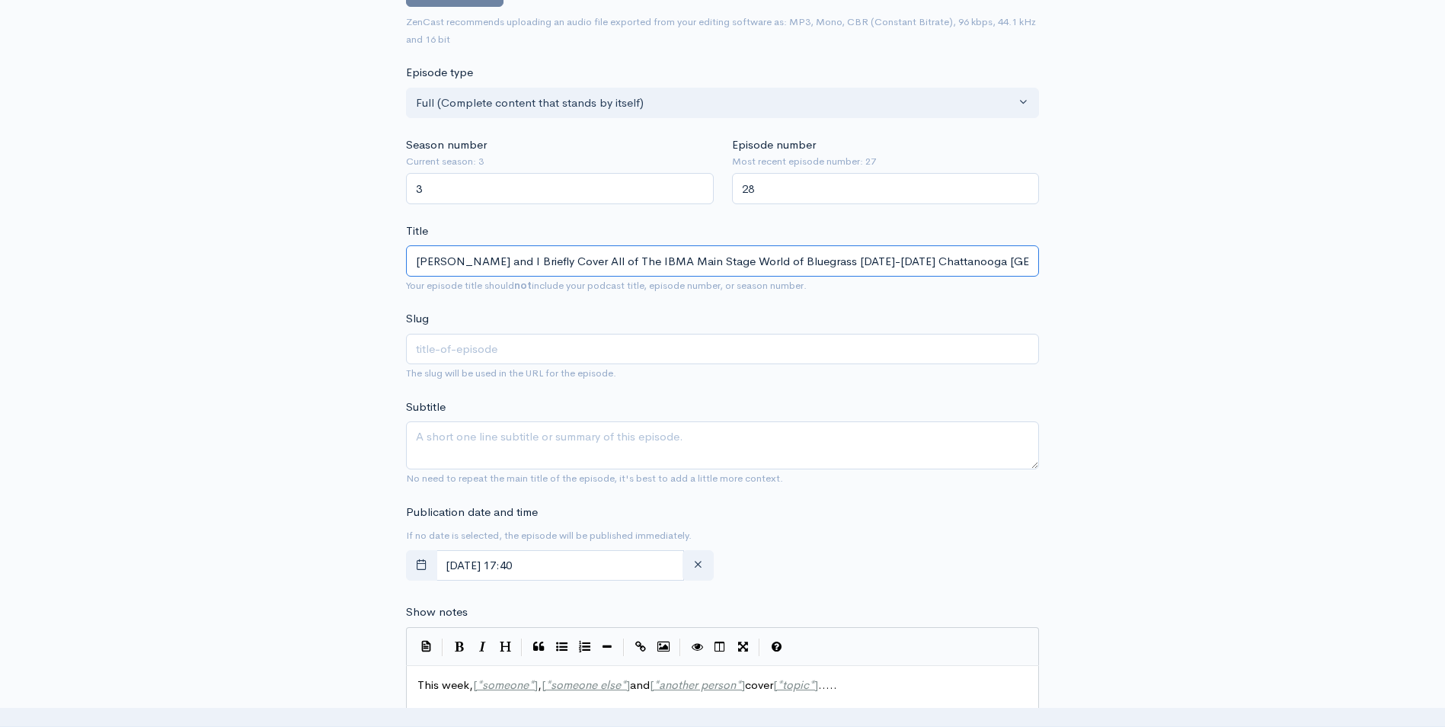
type input "[PERSON_NAME] and I Briefly Cover All of The IBMA Main Stage World of Bluegrass…"
type input "randy-steele-and-i-briefly-cover-all-of-the-ibma-main-stage-world-of-bluegrass-…"
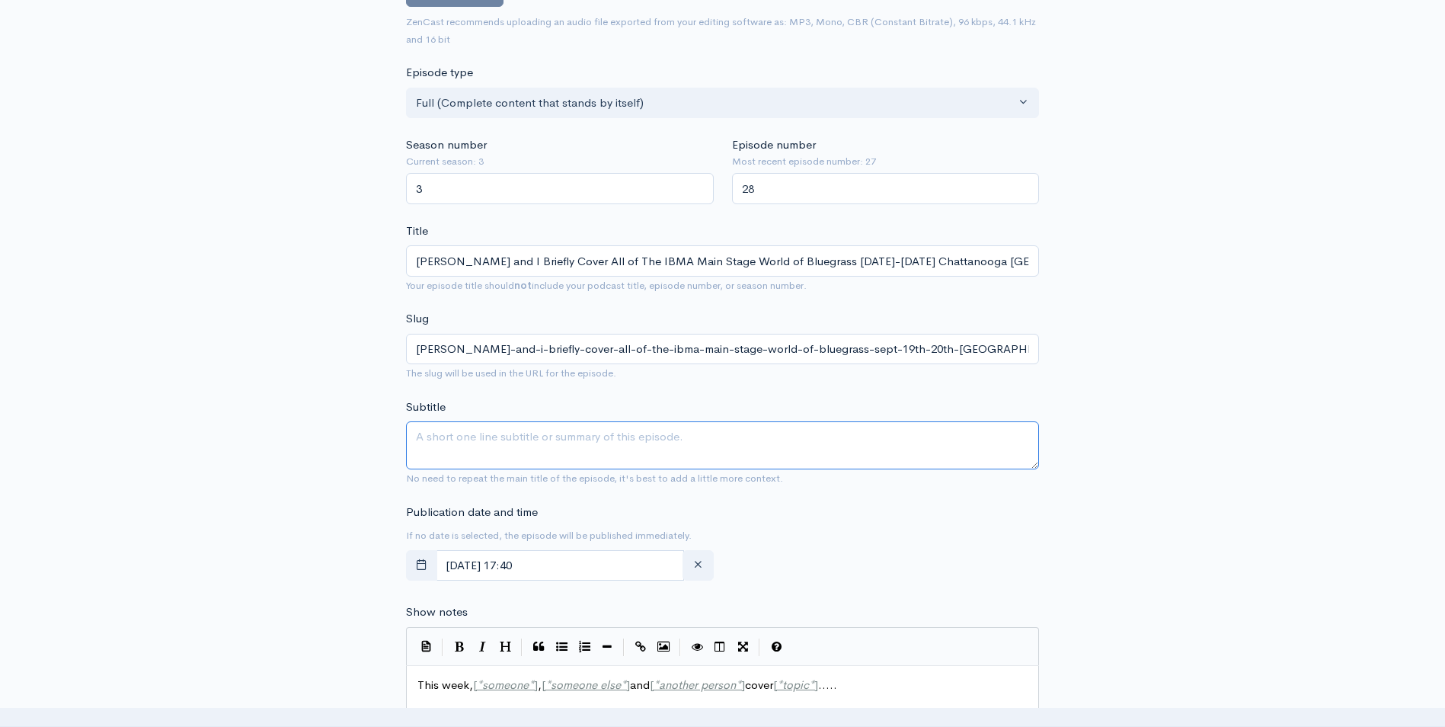
click at [423, 429] on textarea "Subtitle" at bounding box center [722, 445] width 633 height 48
paste textarea "[PERSON_NAME] and I Briefly Cover All of The IBMA Main Stage World of Bluegrass…"
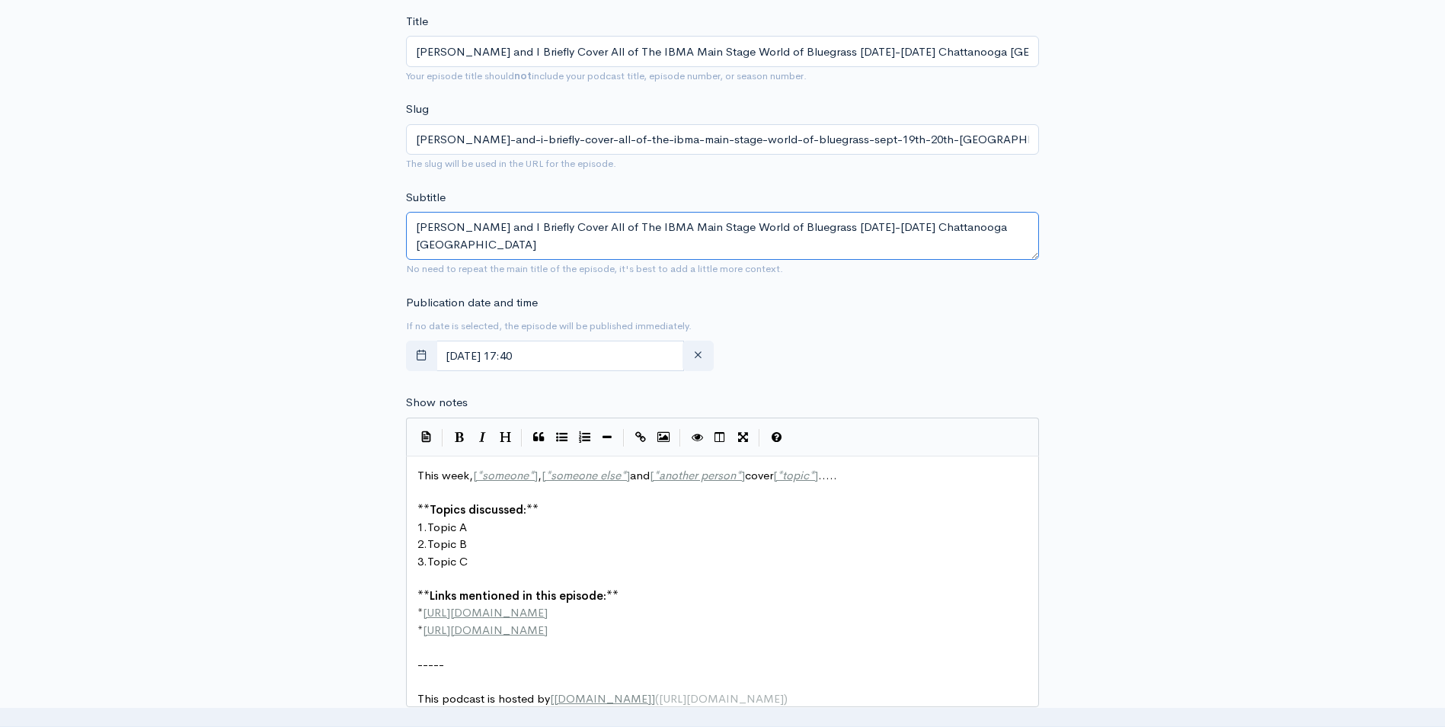
scroll to position [457, 0]
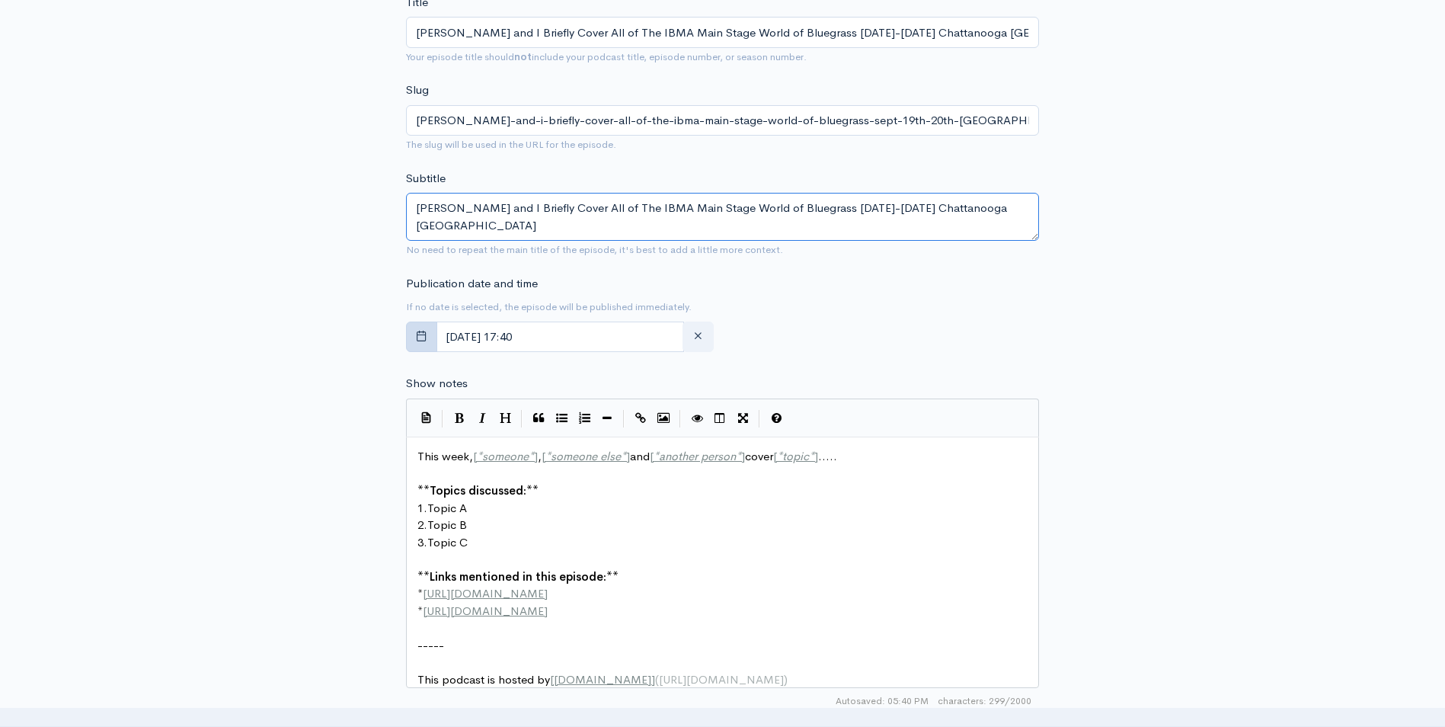
type textarea "[PERSON_NAME] and I Briefly Cover All of The IBMA Main Stage World of Bluegrass…"
click at [426, 336] on icon "button" at bounding box center [421, 335] width 11 height 11
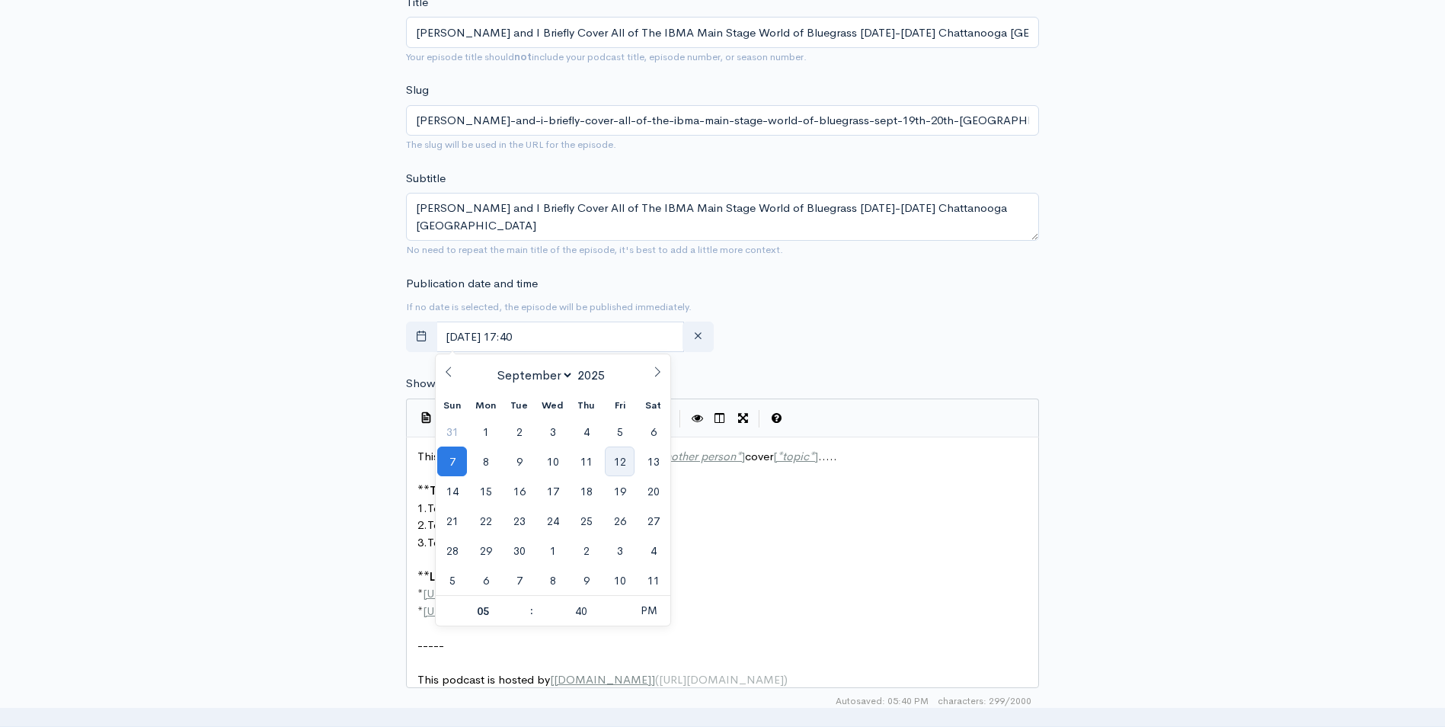
click at [618, 461] on span "12" at bounding box center [620, 461] width 30 height 30
click at [627, 597] on span at bounding box center [622, 603] width 11 height 15
type input "September, 12 2025 17:45"
type input "45"
click at [627, 597] on span at bounding box center [622, 603] width 11 height 15
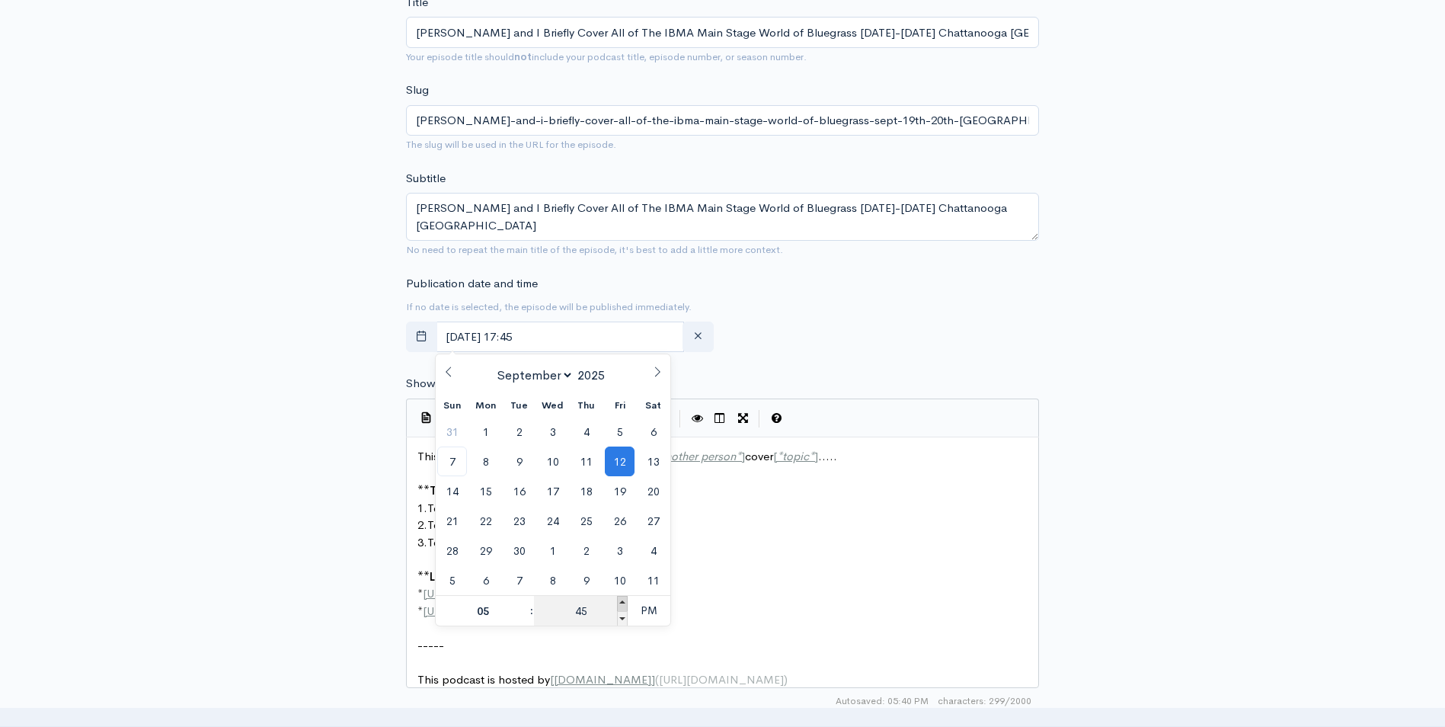
type input "September, 12 2025 17:50"
type input "50"
click at [627, 597] on span at bounding box center [622, 603] width 11 height 15
type input "September, 12 2025 17:55"
type input "55"
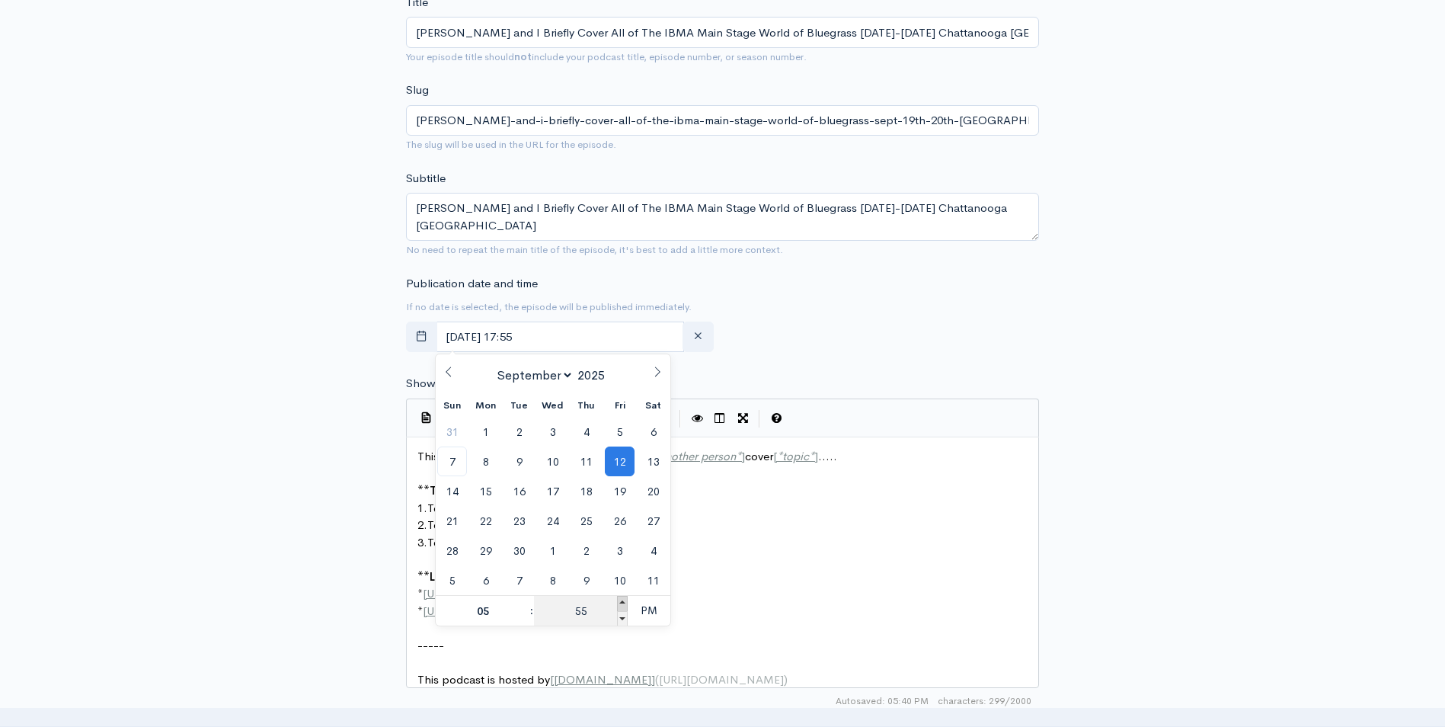
click at [625, 597] on span at bounding box center [622, 603] width 11 height 15
type input "September, 12 2025 18:00"
type input "06"
type input "00"
click at [658, 612] on span "PM" at bounding box center [649, 610] width 42 height 30
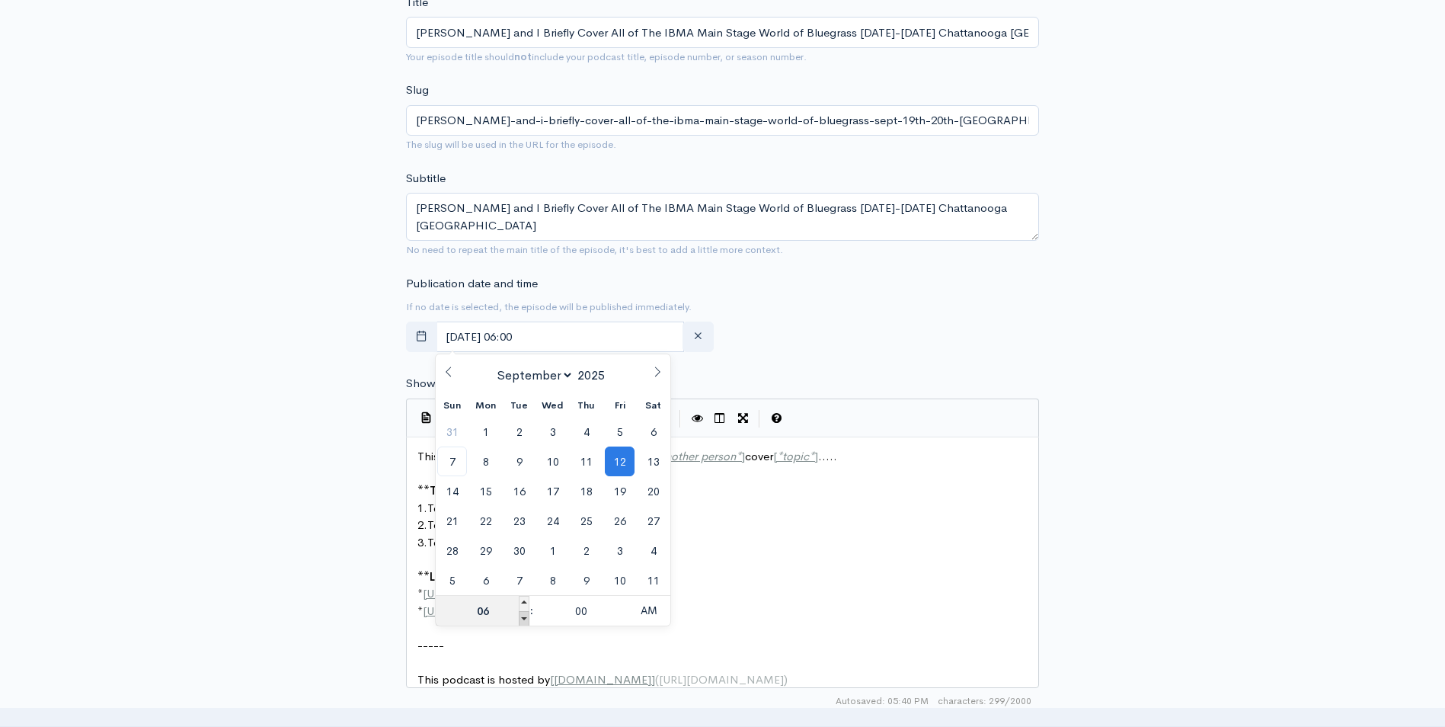
click at [525, 615] on span at bounding box center [524, 618] width 11 height 15
type input "September, 12 2025 05:00"
type input "05"
click at [1096, 413] on div "New episode Create a new episode Back to episodes Audio file Choose file 0 ZenC…" at bounding box center [723, 397] width 868 height 1602
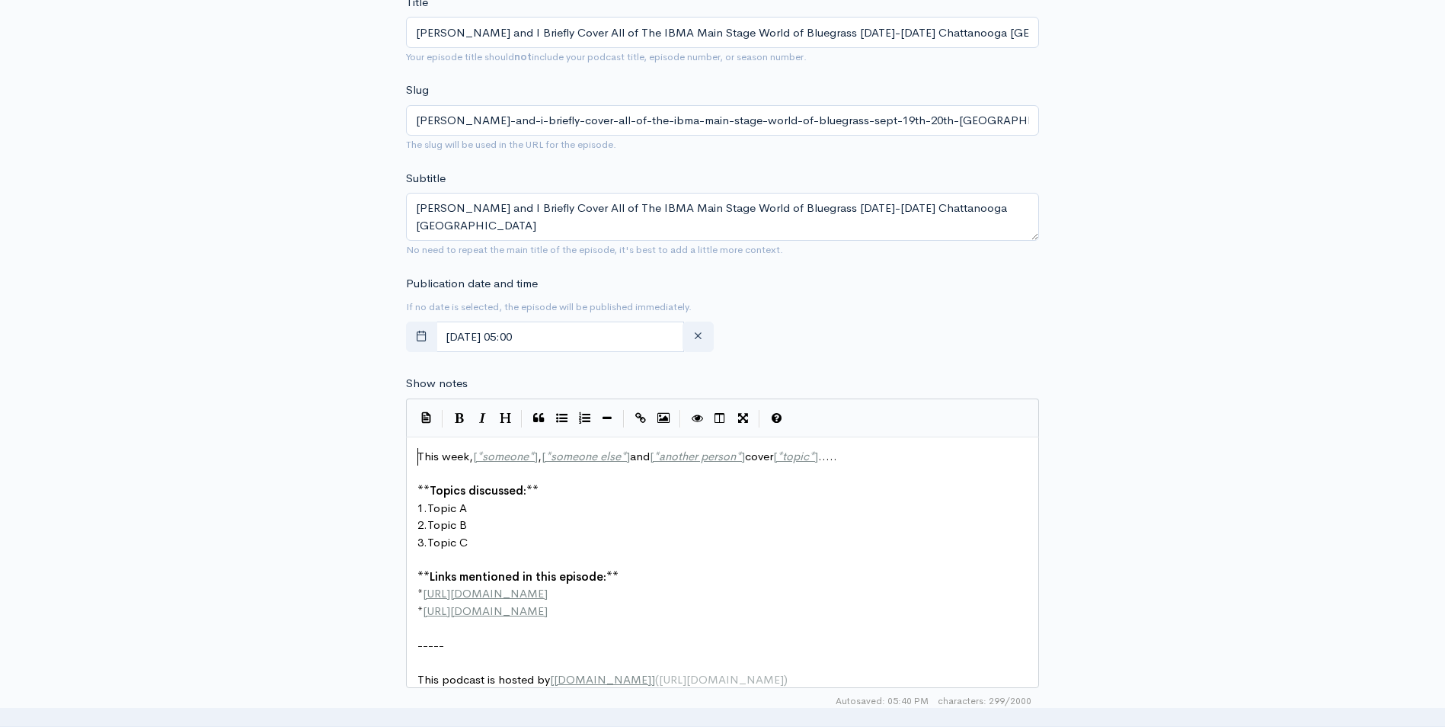
scroll to position [5, 0]
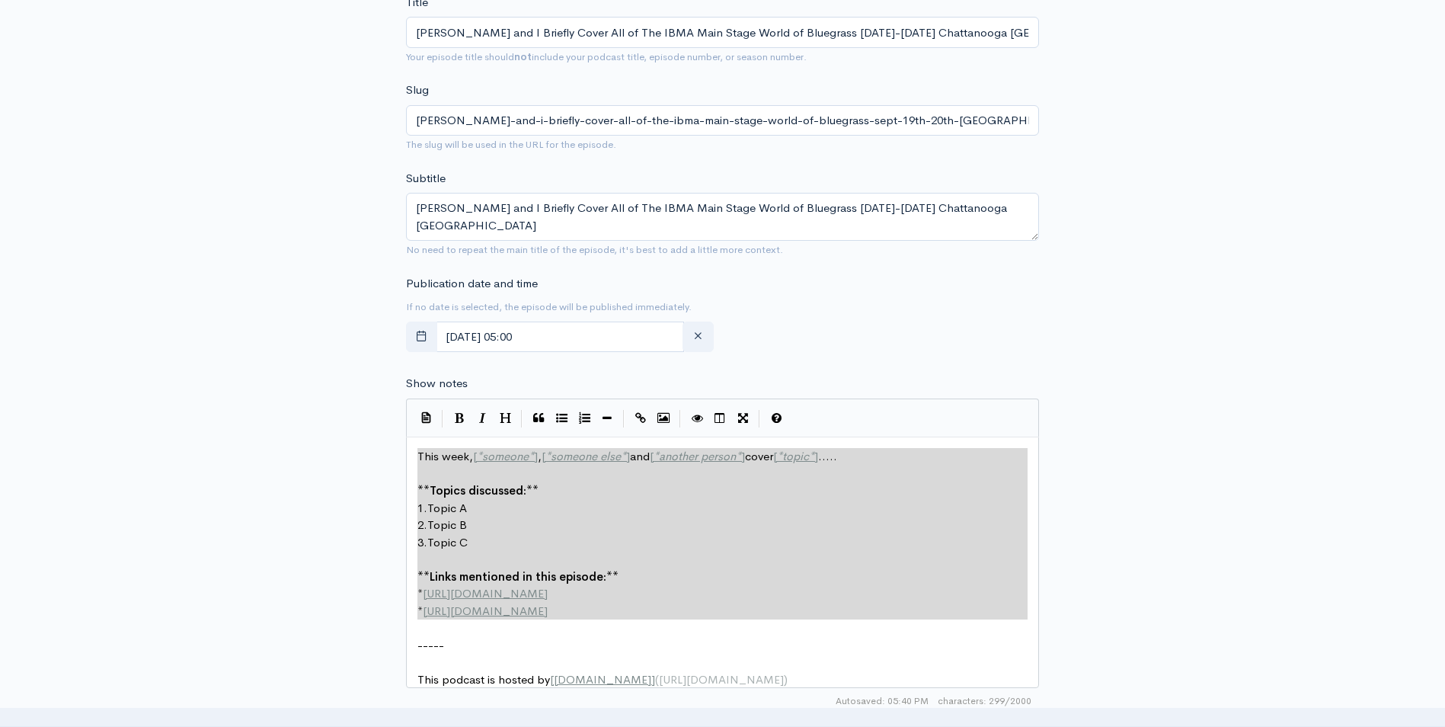
drag, startPoint x: 416, startPoint y: 448, endPoint x: 619, endPoint y: 622, distance: 267.9
type textarea "​This week, [*someone*], [*someone else*] and [*another person*] cover [*topic*…"
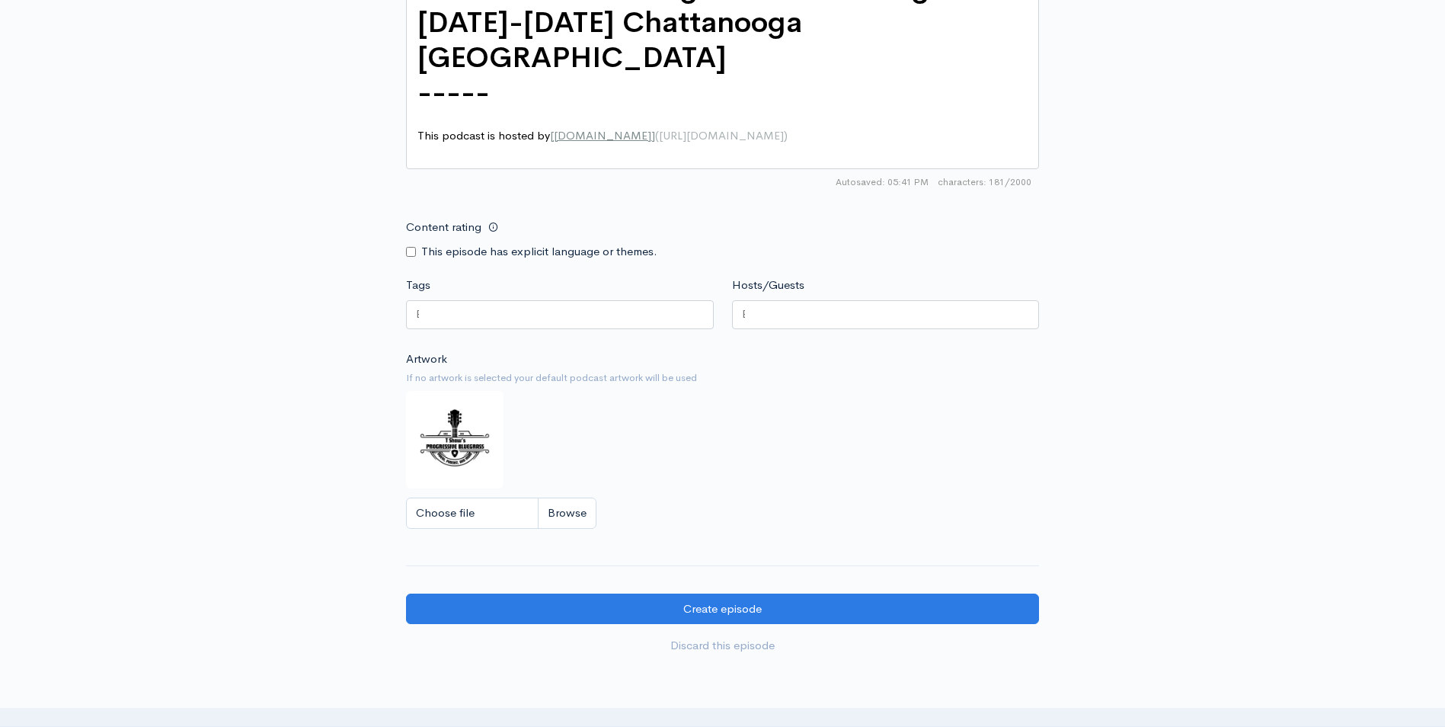
scroll to position [968, 0]
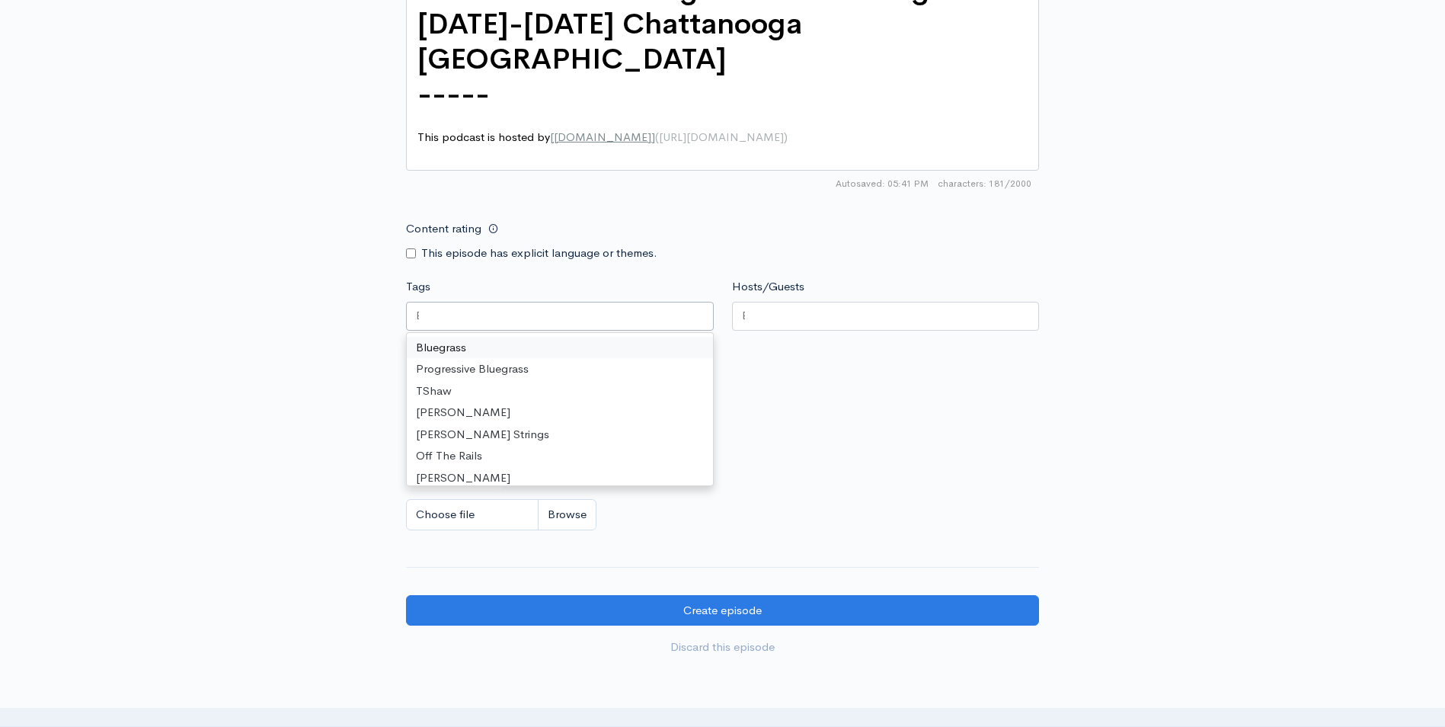
drag, startPoint x: 516, startPoint y: 323, endPoint x: 46, endPoint y: 422, distance: 480.2
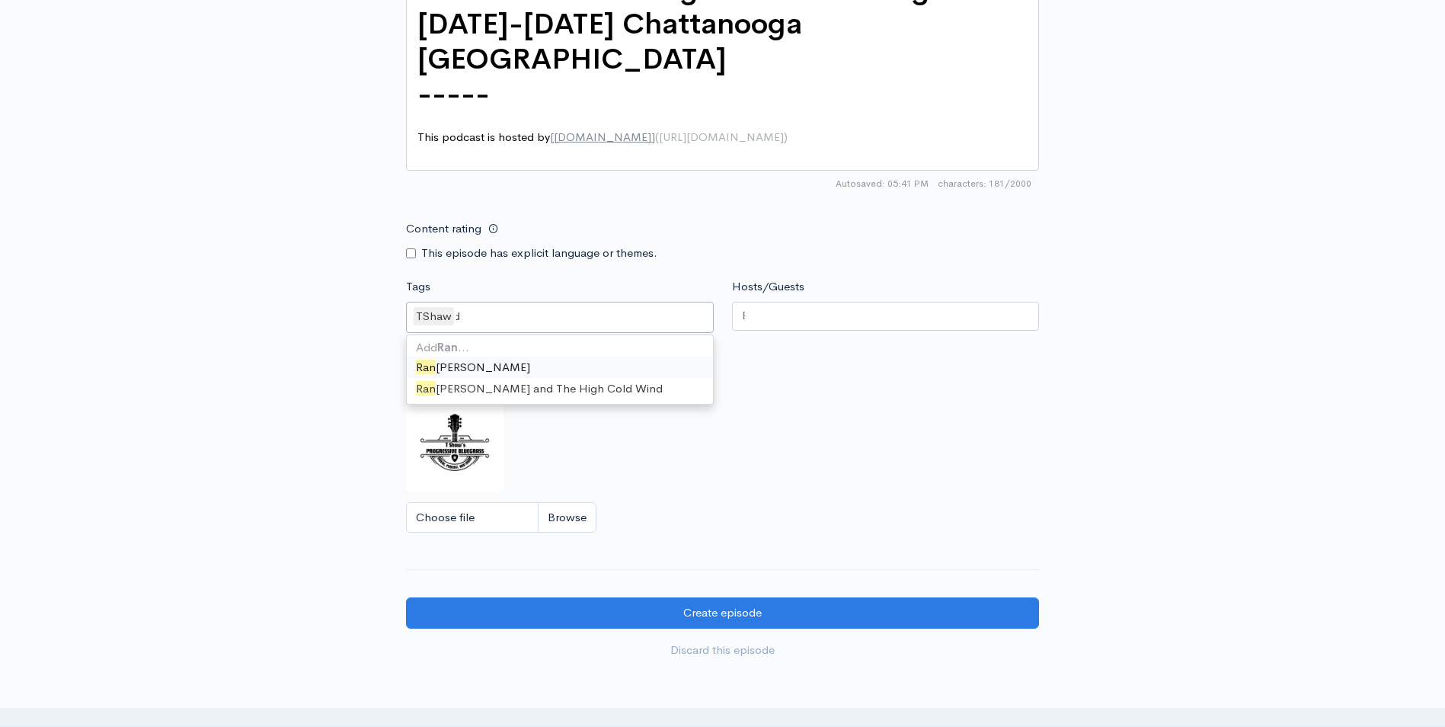
type input "Randy"
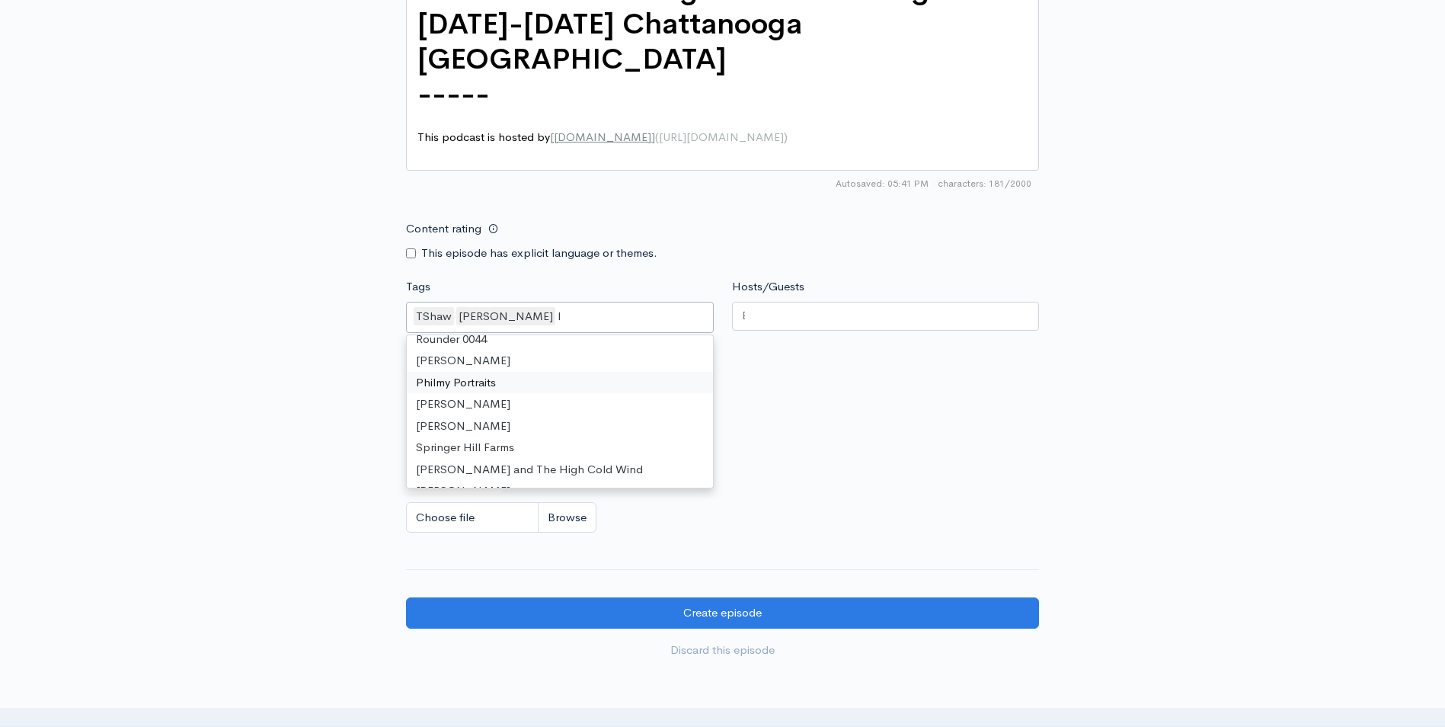
type input "IB"
click at [792, 321] on div at bounding box center [886, 316] width 308 height 29
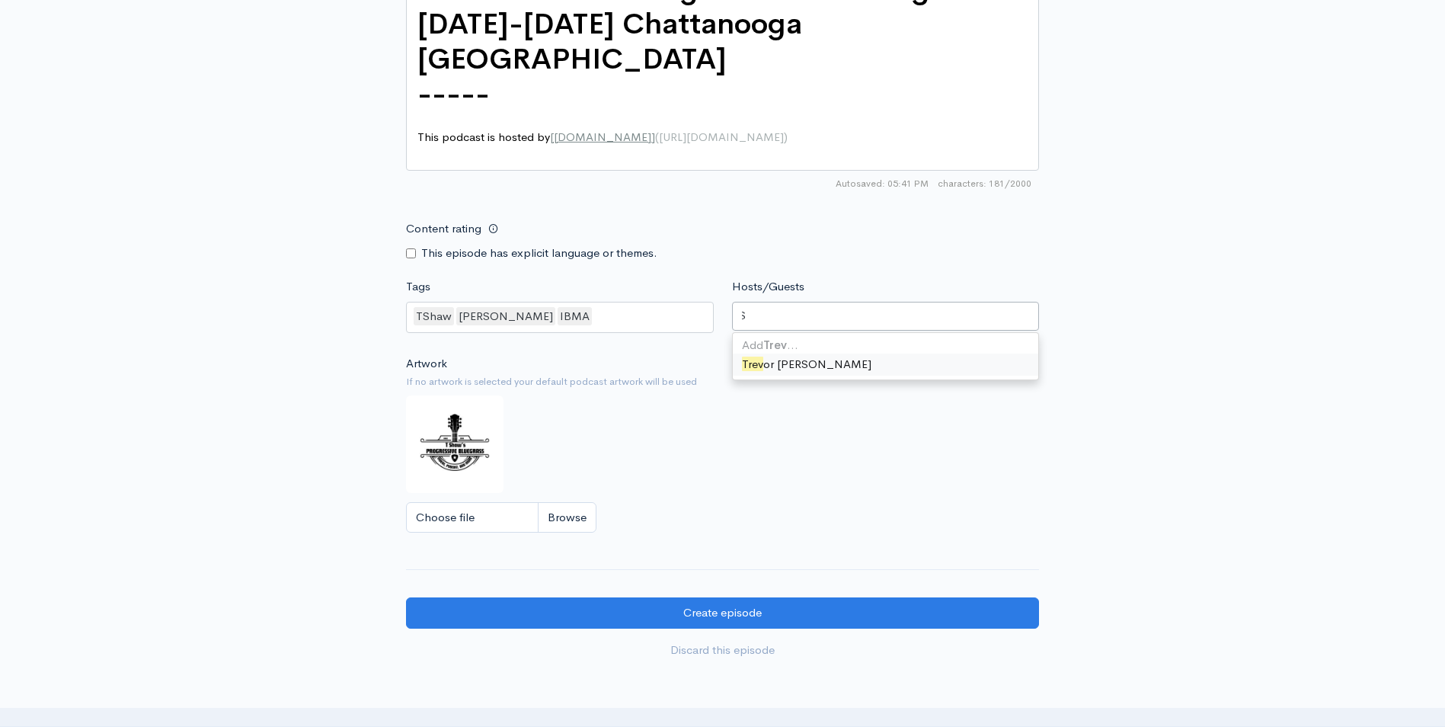
type input "Trevor"
type input "Randy"
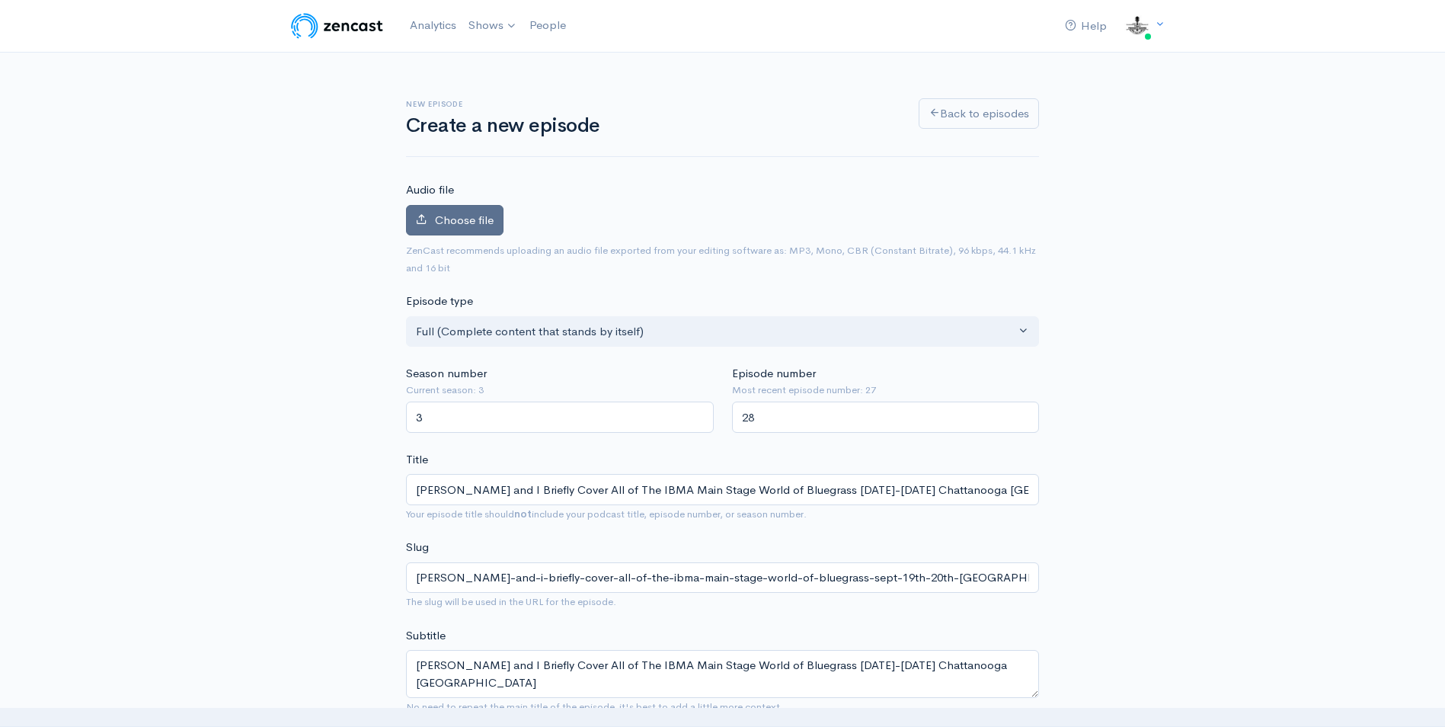
click at [468, 212] on span "Choose file" at bounding box center [464, 219] width 59 height 14
click at [0, 0] on input "Choose file" at bounding box center [0, 0] width 0 height 0
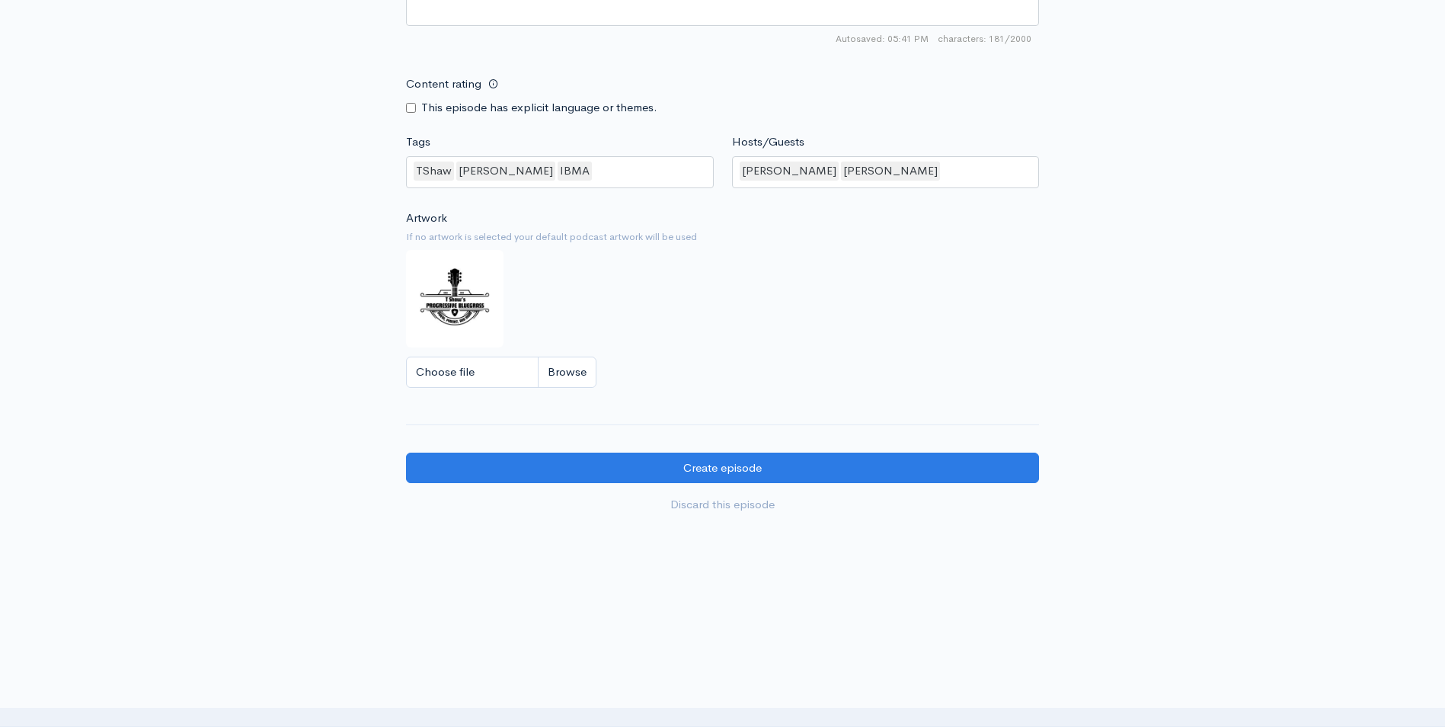
scroll to position [1209, 0]
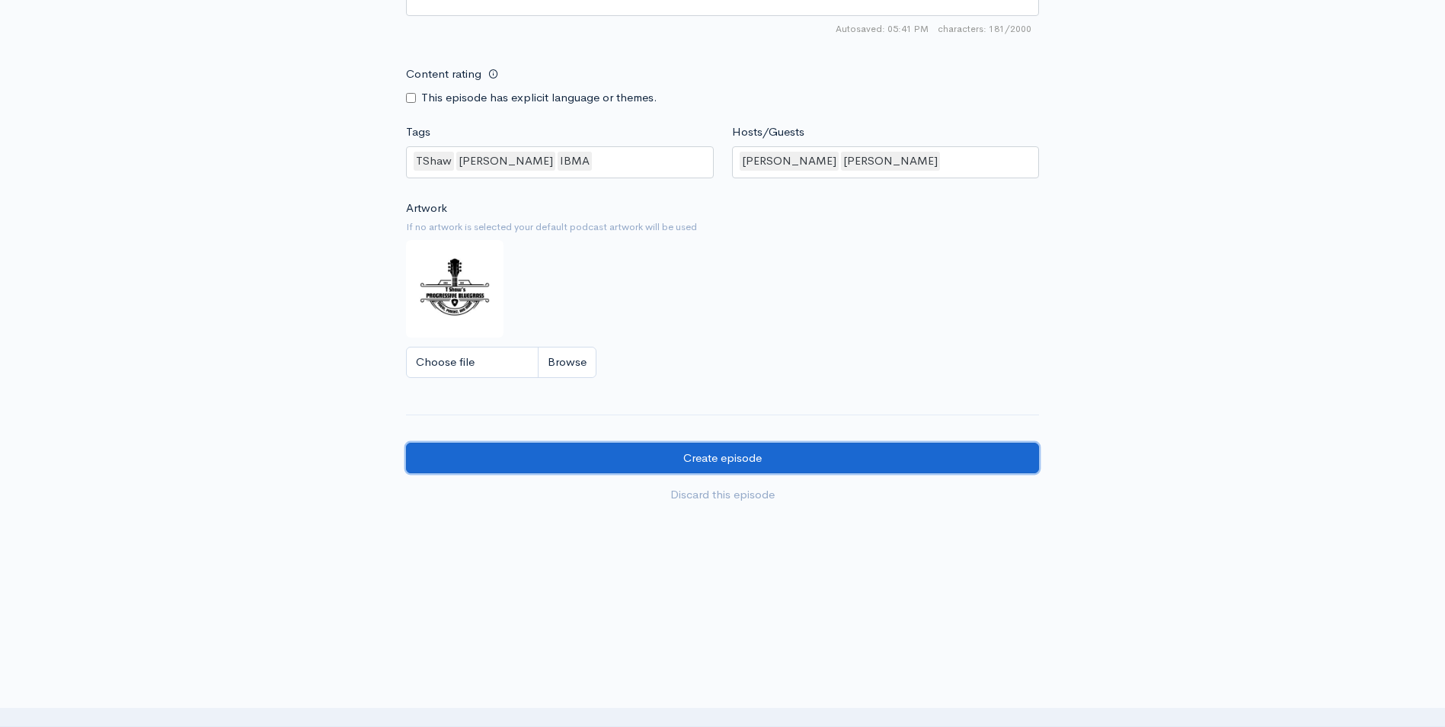
click at [696, 459] on input "Create episode" at bounding box center [722, 457] width 633 height 31
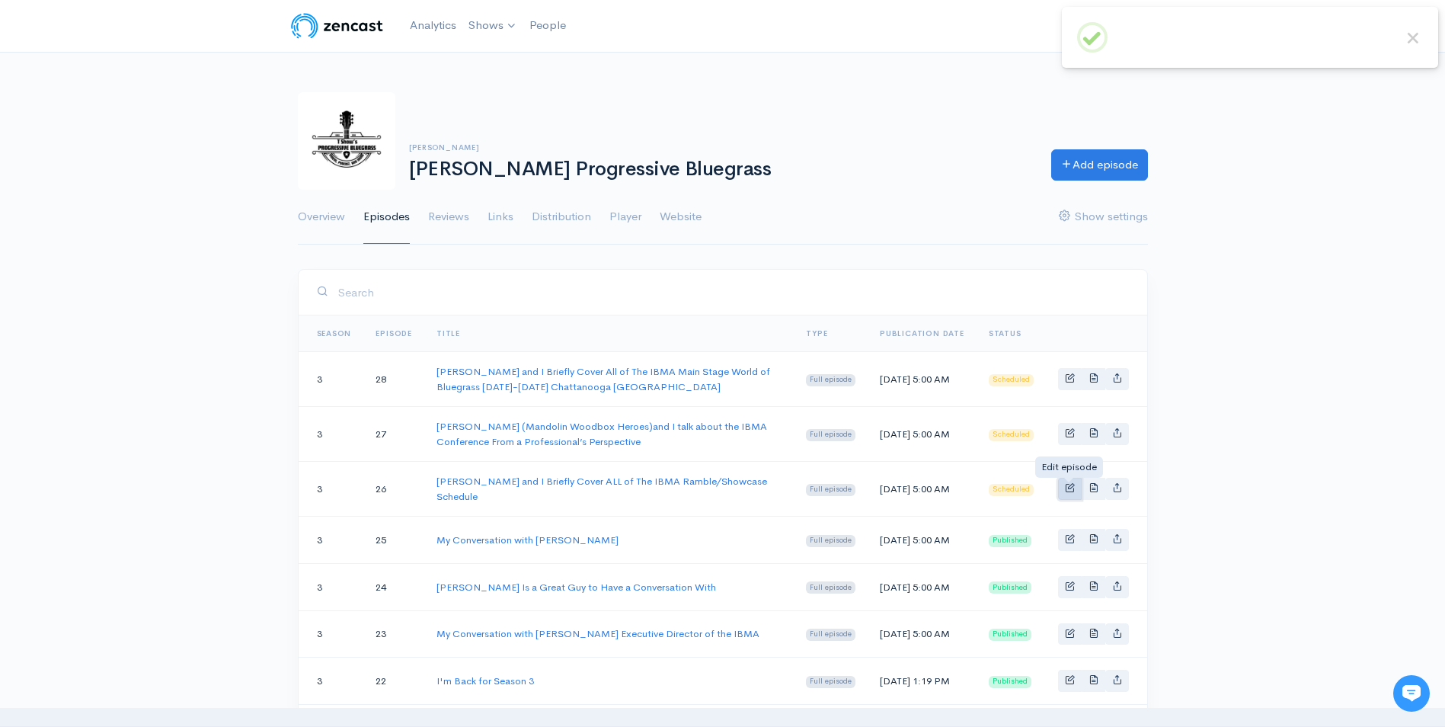
click at [1072, 491] on span "Basic example" at bounding box center [1070, 487] width 10 height 10
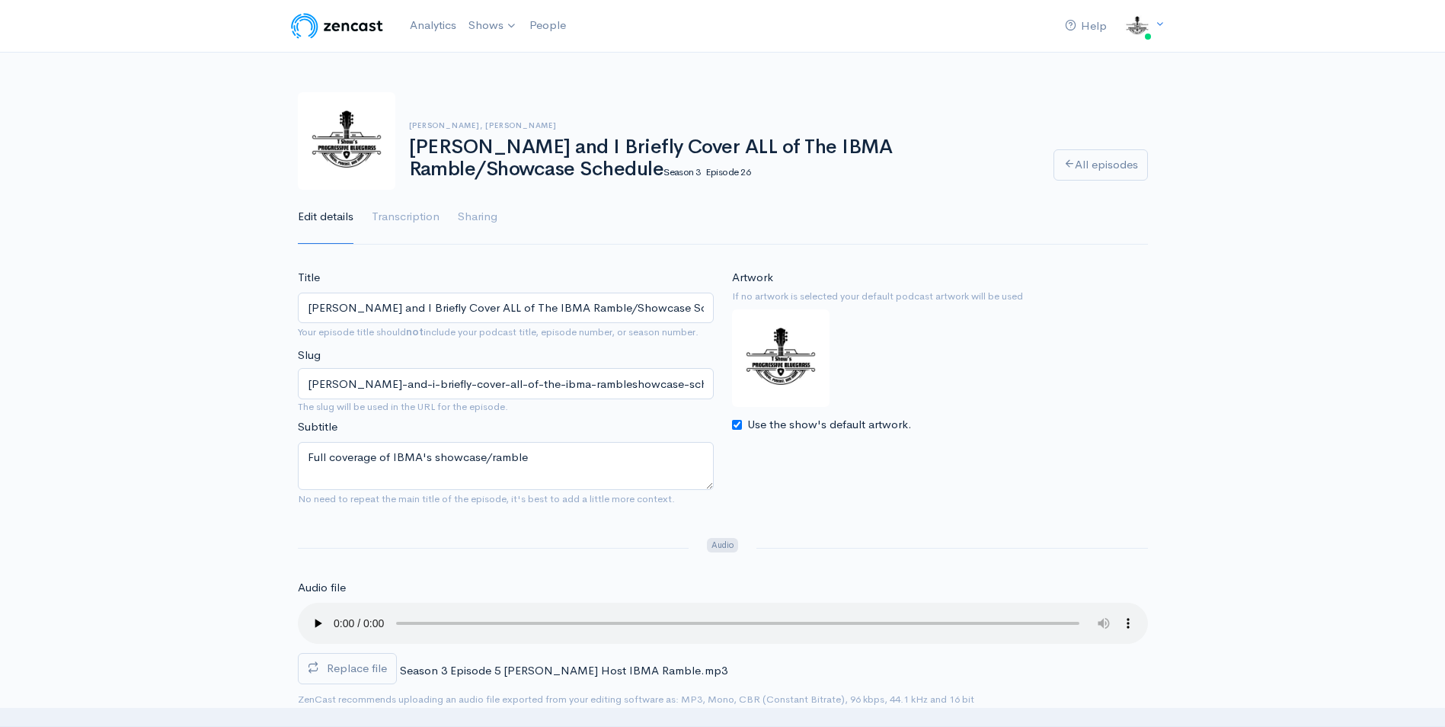
click at [792, 341] on img at bounding box center [780, 357] width 97 height 97
click at [737, 428] on input "Use the show's default artwork." at bounding box center [737, 425] width 10 height 10
checkbox input "false"
click at [821, 461] on input "Choose file" at bounding box center [827, 457] width 190 height 31
type input "C:\fakepath\Ramble Photo.jpg"
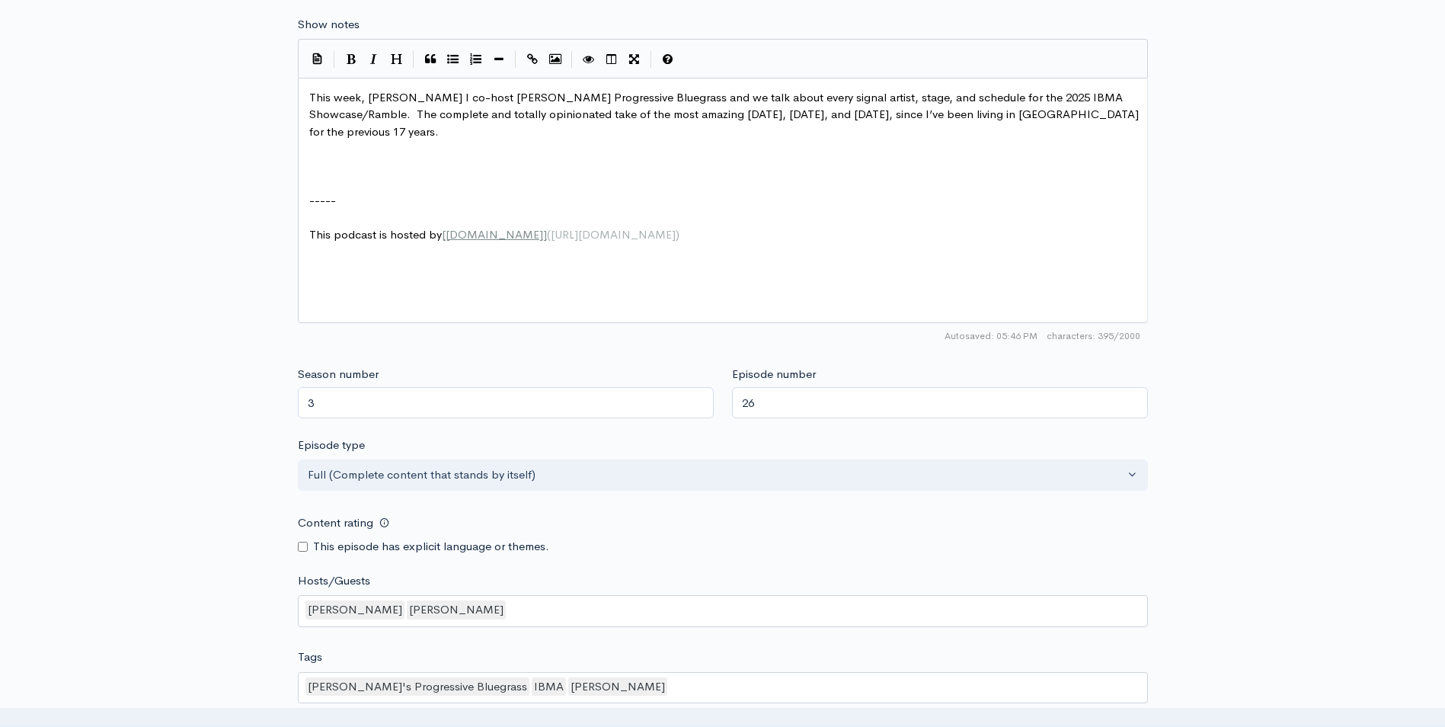
scroll to position [1142, 0]
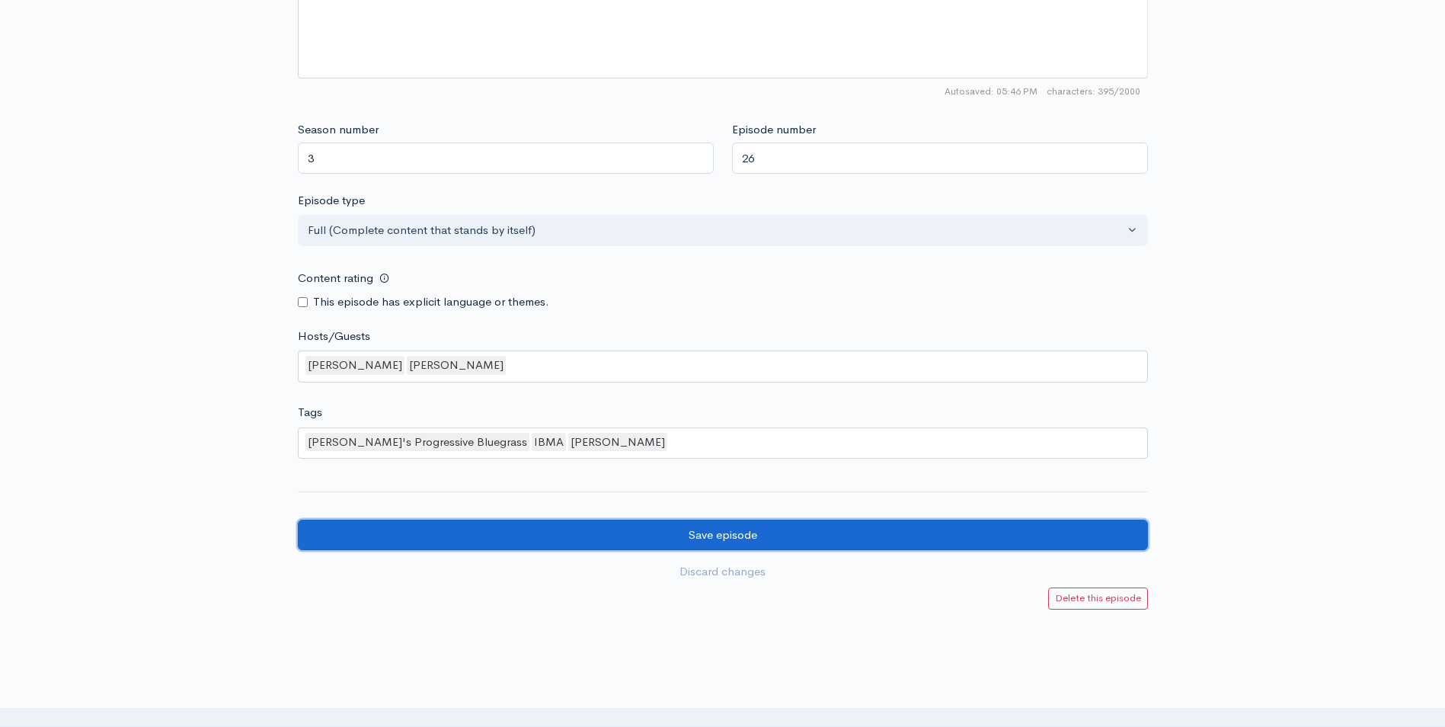
click at [718, 538] on input "Save episode" at bounding box center [723, 534] width 850 height 31
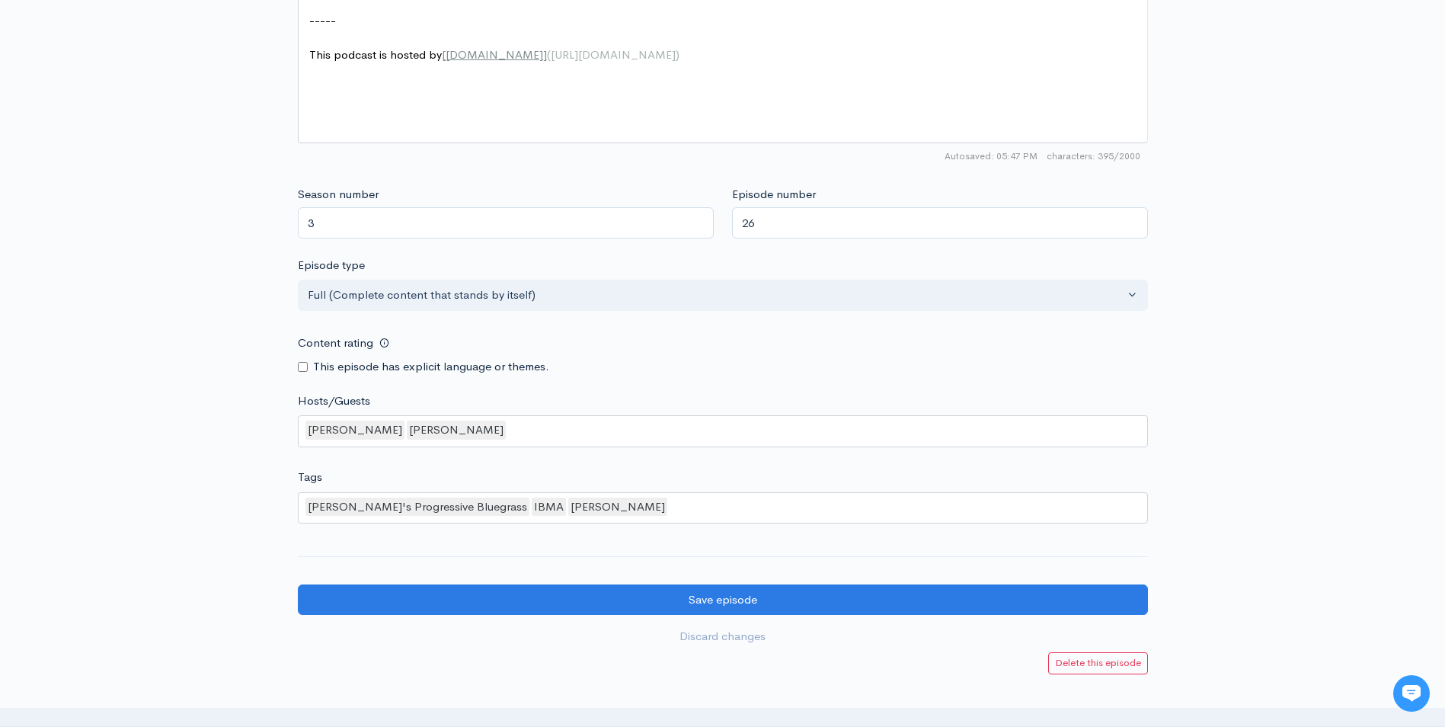
scroll to position [1223, 0]
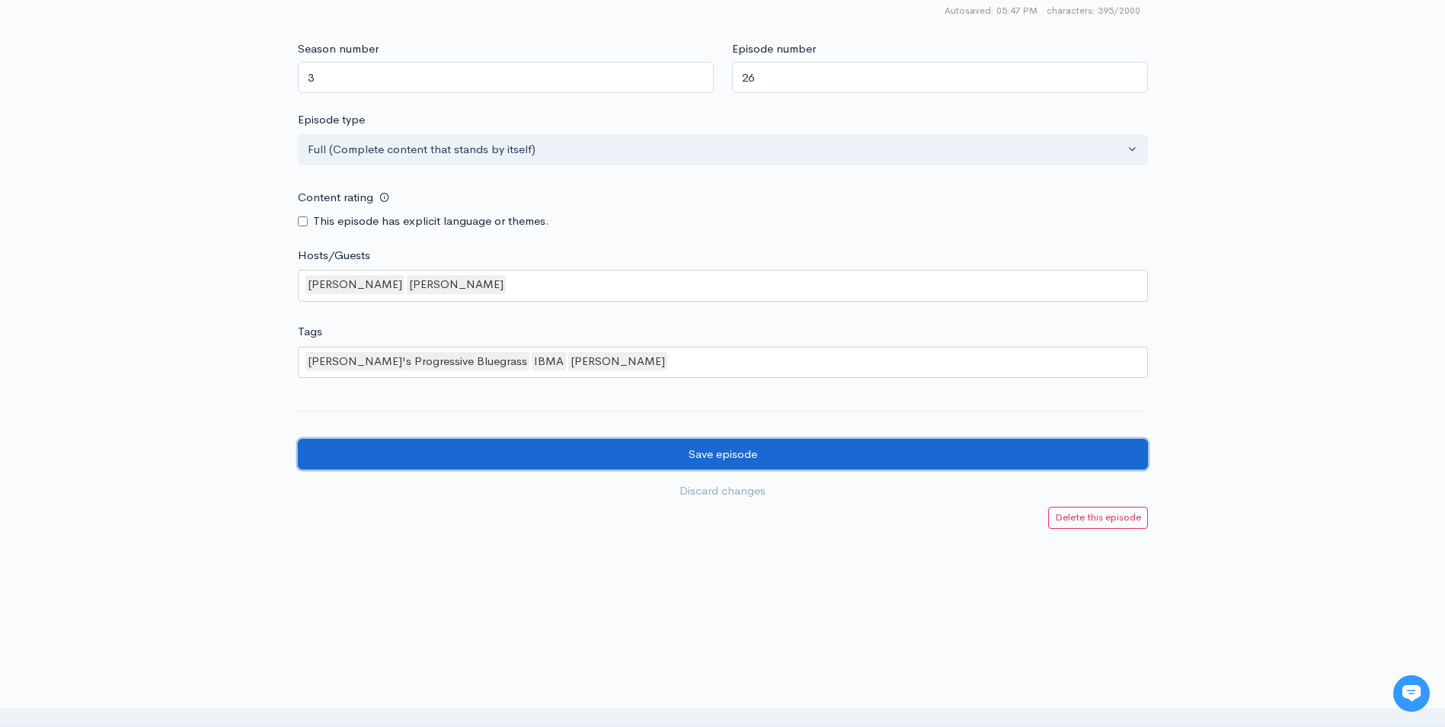
click at [700, 457] on input "Save episode" at bounding box center [723, 454] width 850 height 31
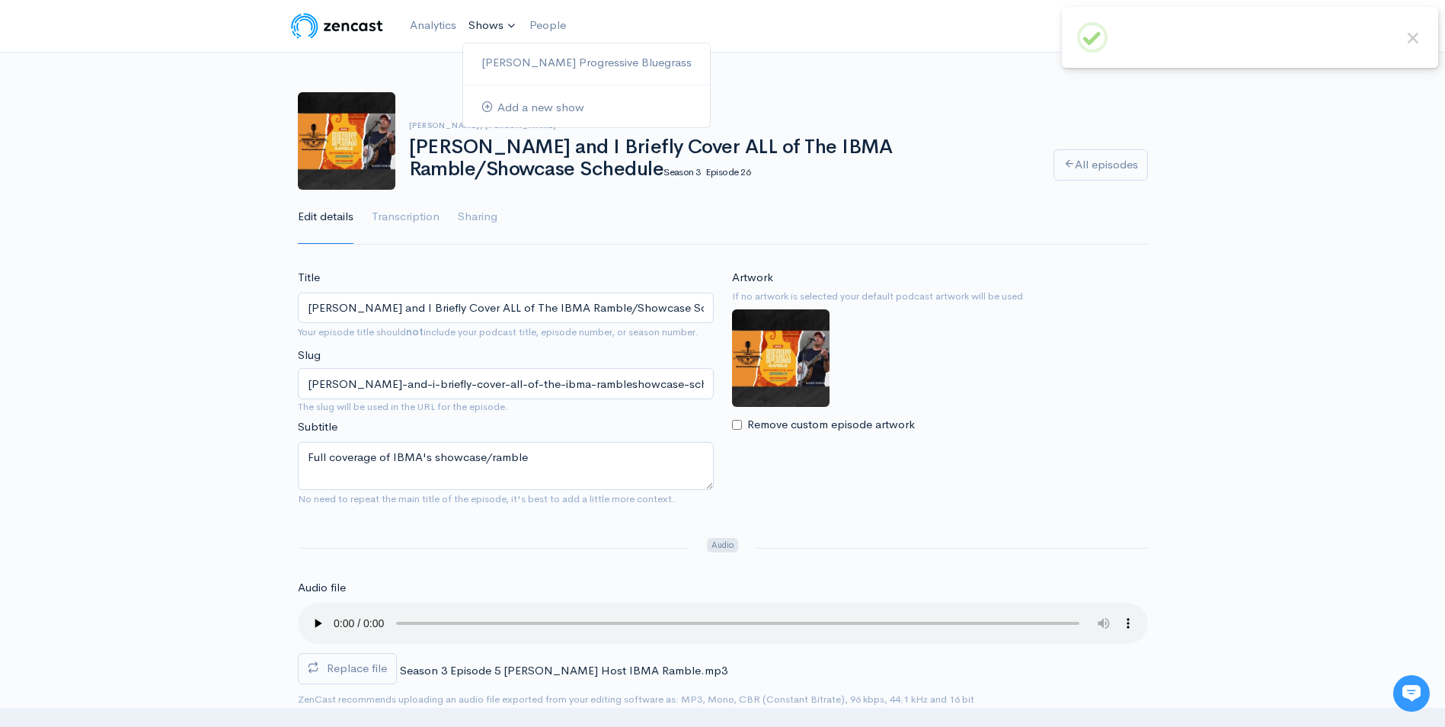
click at [499, 26] on link "Shows" at bounding box center [492, 26] width 61 height 34
click at [554, 65] on link "[PERSON_NAME] Progressive Bluegrass" at bounding box center [586, 63] width 247 height 27
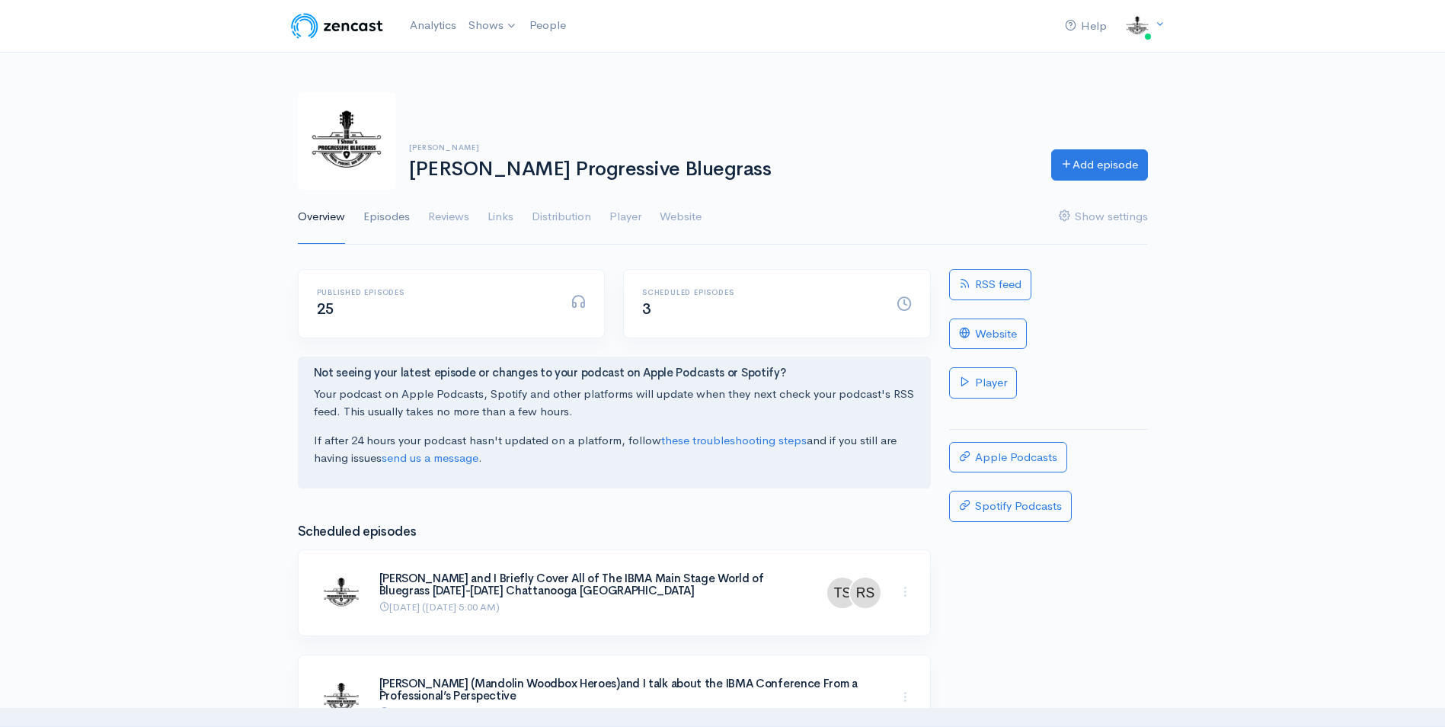
click at [388, 214] on link "Episodes" at bounding box center [386, 217] width 46 height 55
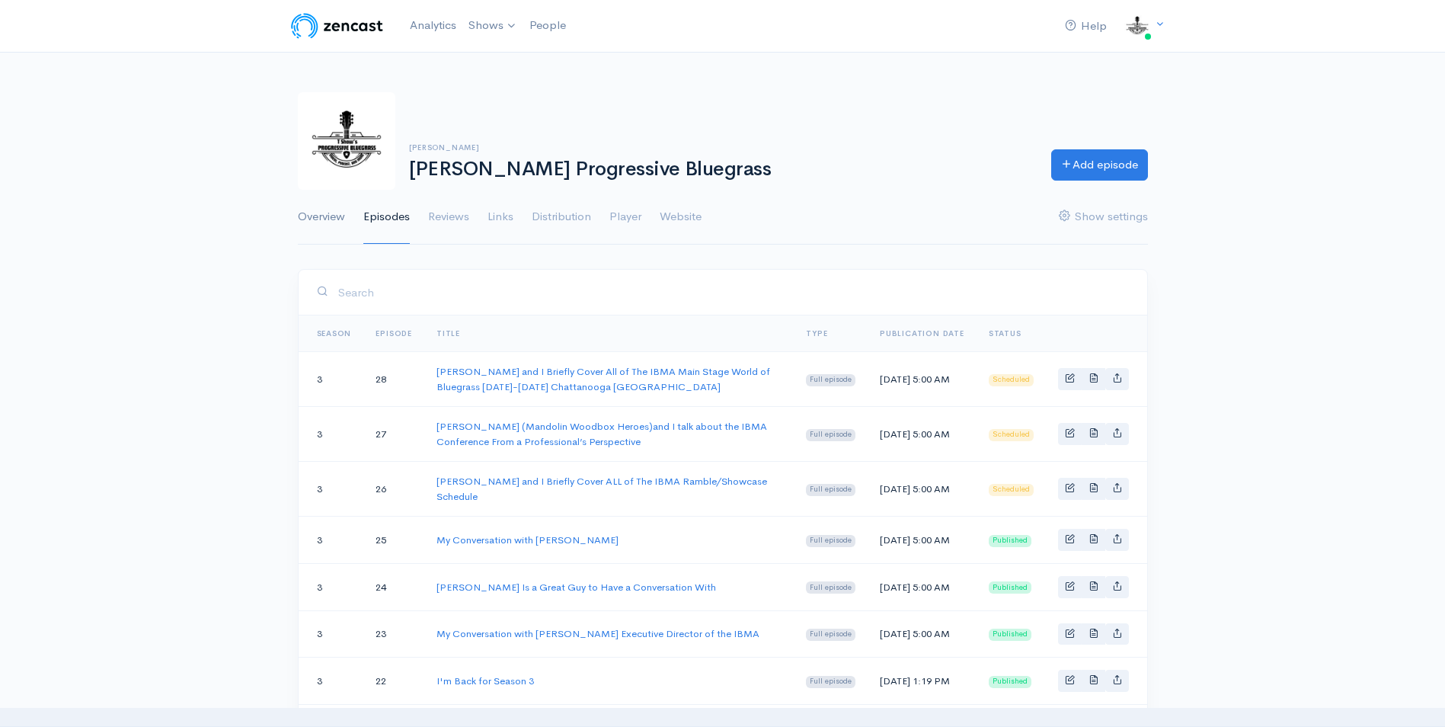
click at [315, 216] on link "Overview" at bounding box center [321, 217] width 47 height 55
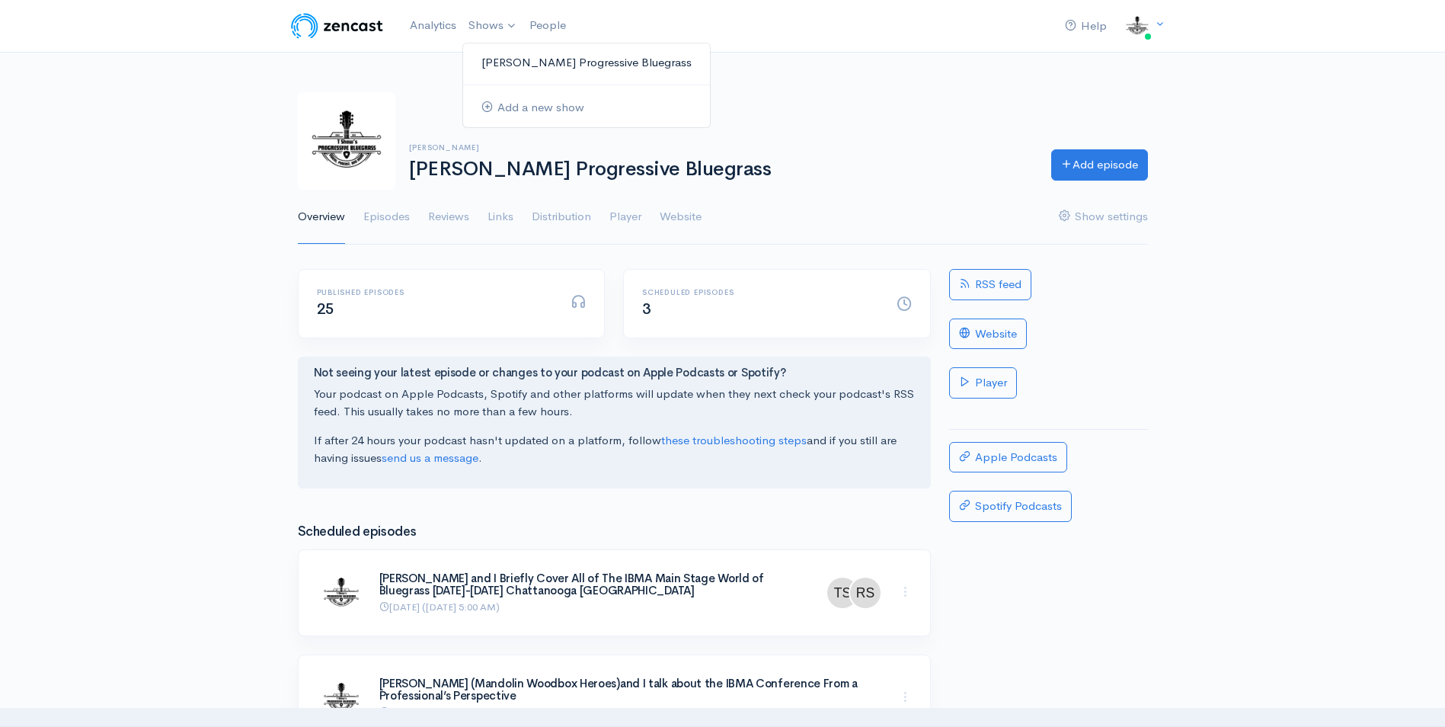
click at [525, 62] on link "[PERSON_NAME] Progressive Bluegrass" at bounding box center [586, 63] width 247 height 27
click at [436, 21] on link "Analytics" at bounding box center [433, 25] width 59 height 33
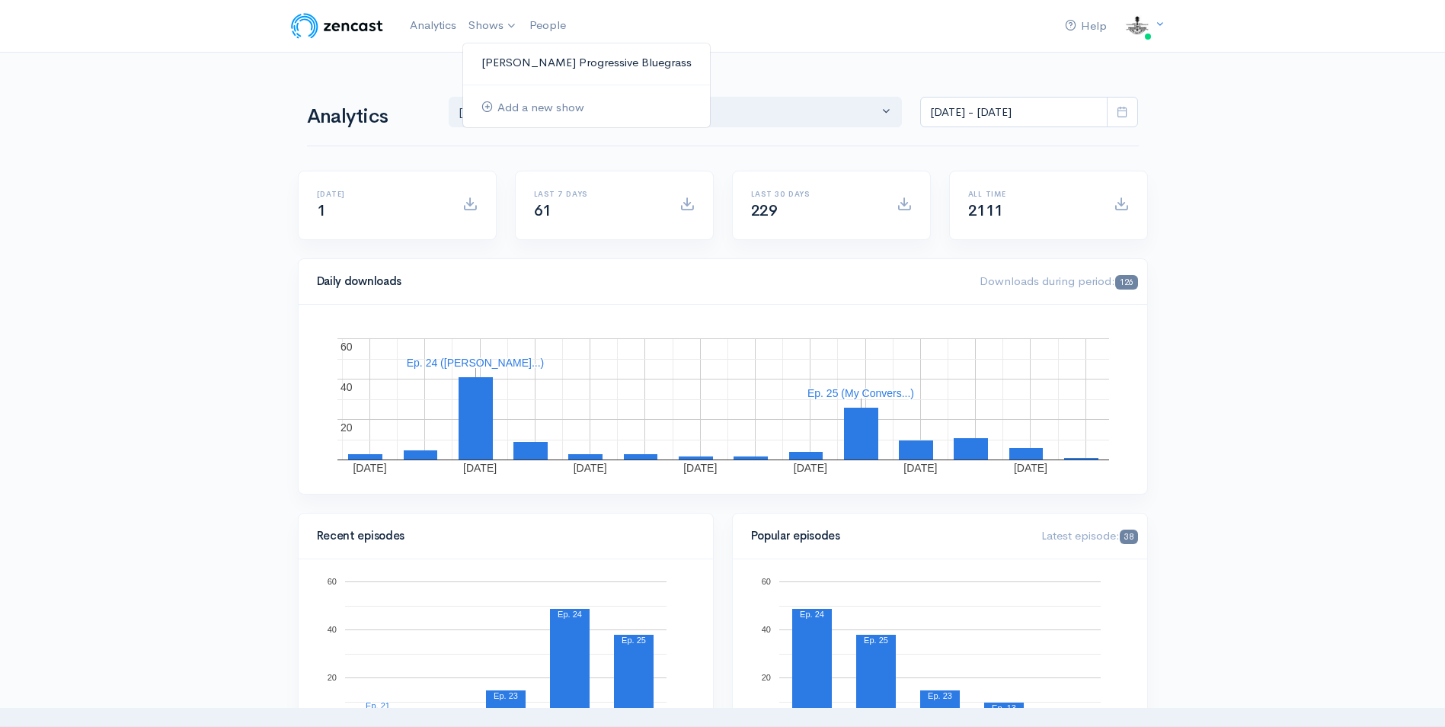
click at [497, 59] on link "[PERSON_NAME] Progressive Bluegrass" at bounding box center [586, 63] width 247 height 27
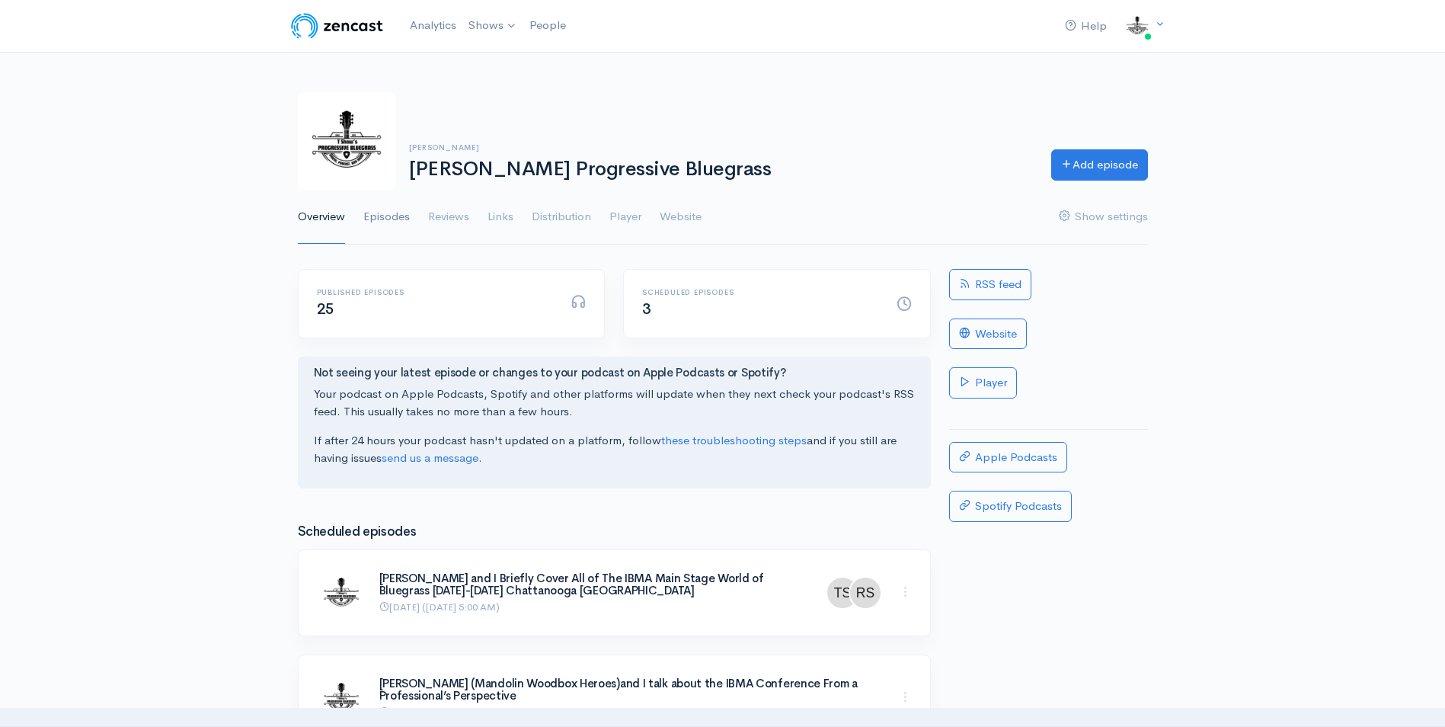
click at [396, 219] on link "Episodes" at bounding box center [386, 217] width 46 height 55
